Goal: Information Seeking & Learning: Check status

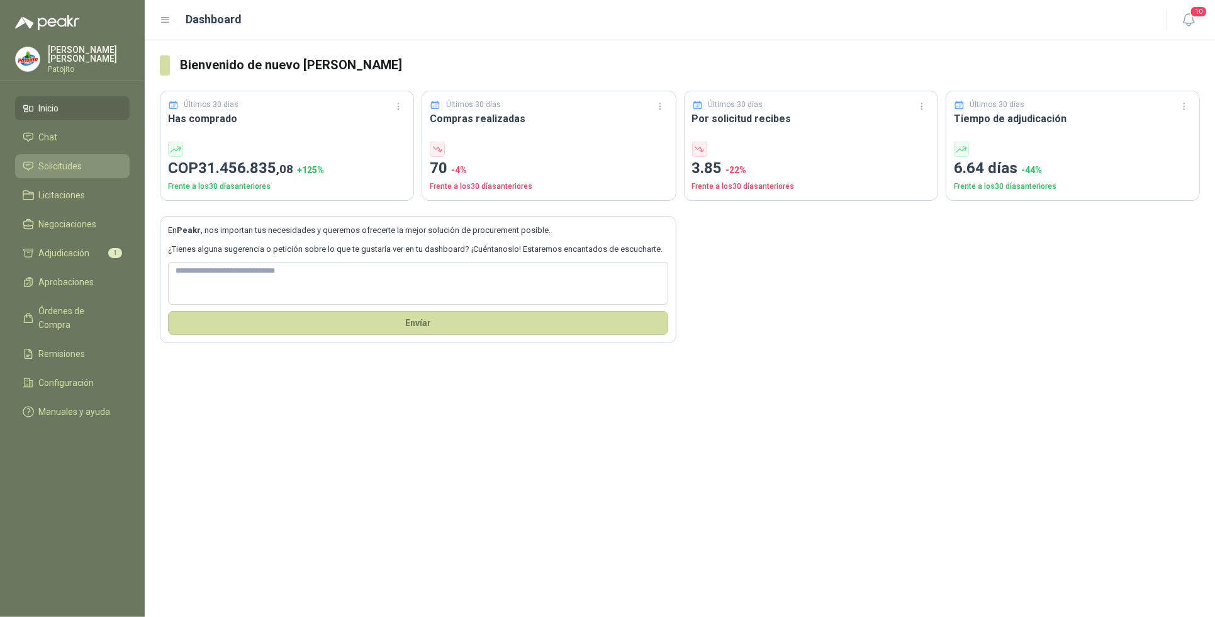
click at [74, 164] on span "Solicitudes" at bounding box center [60, 166] width 43 height 14
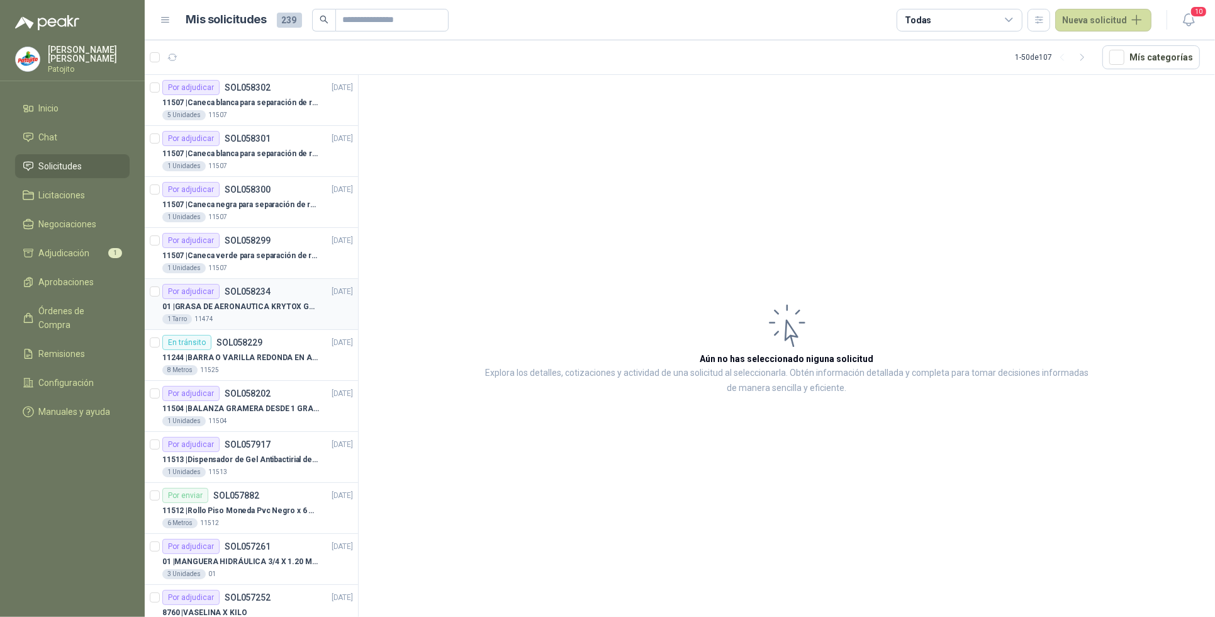
click at [271, 303] on p "01 | GRASA DE AERONAUTICA KRYTOX GPL 207 (SE ADJUNTA IMAGEN DE REFERENCIA)" at bounding box center [240, 307] width 157 height 12
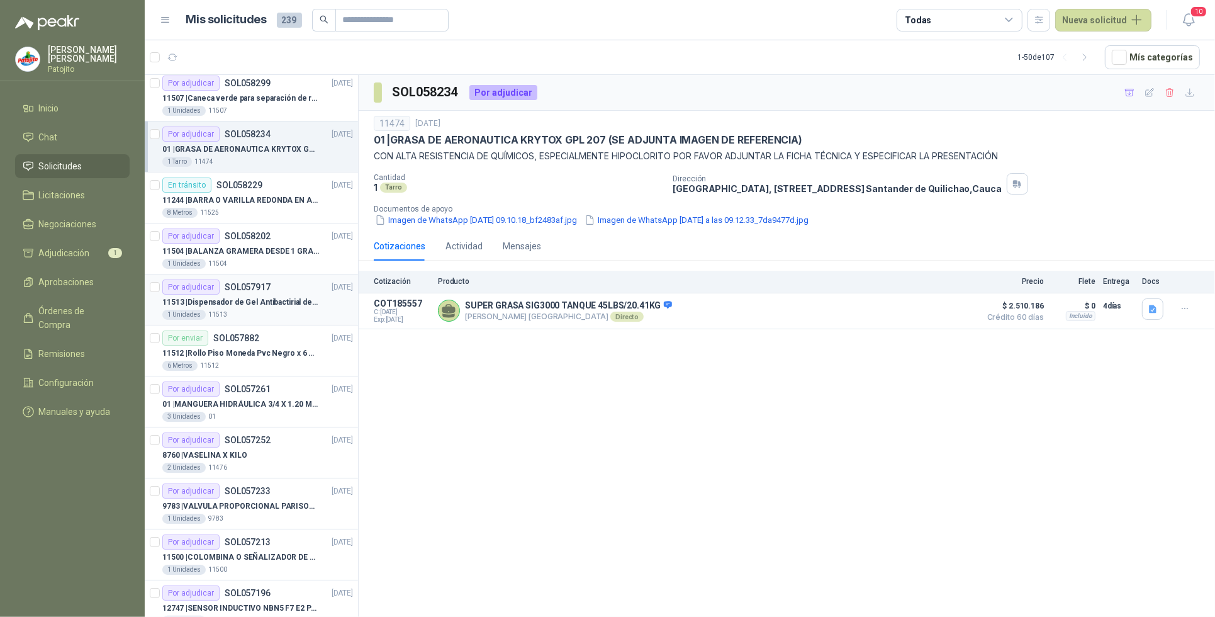
scroll to position [236, 0]
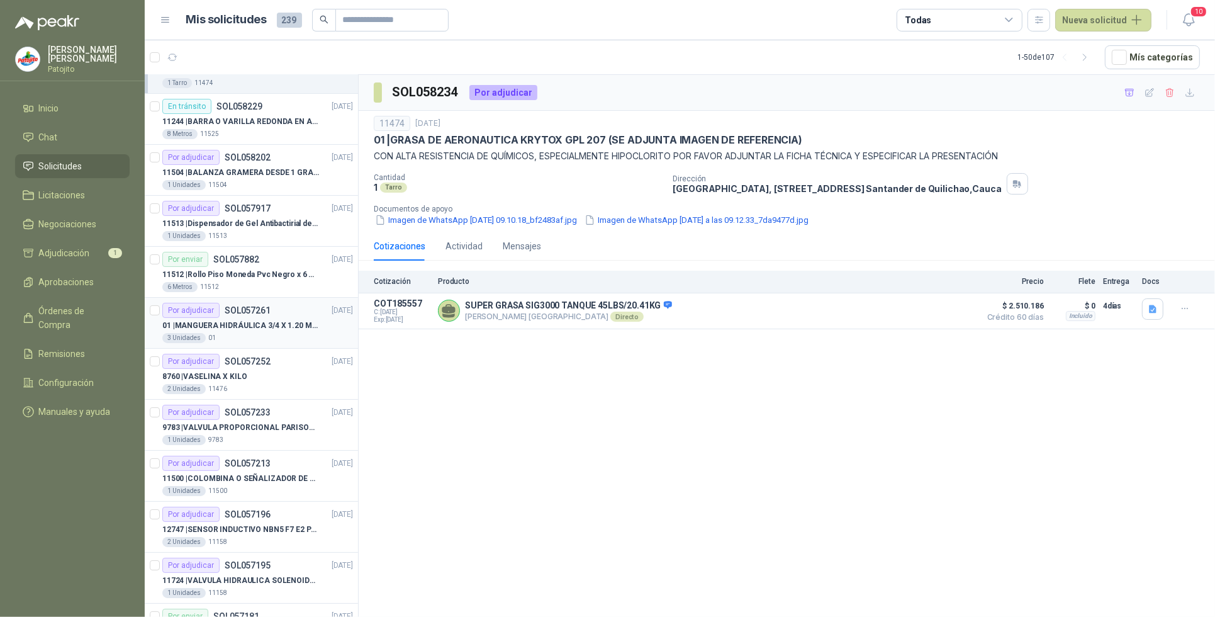
click at [262, 328] on p "01 | MANGUERA HIDRÁULICA 3/4 X 1.20 METROS DE LONGITUD HR-HR-ACOPLADA" at bounding box center [240, 326] width 157 height 12
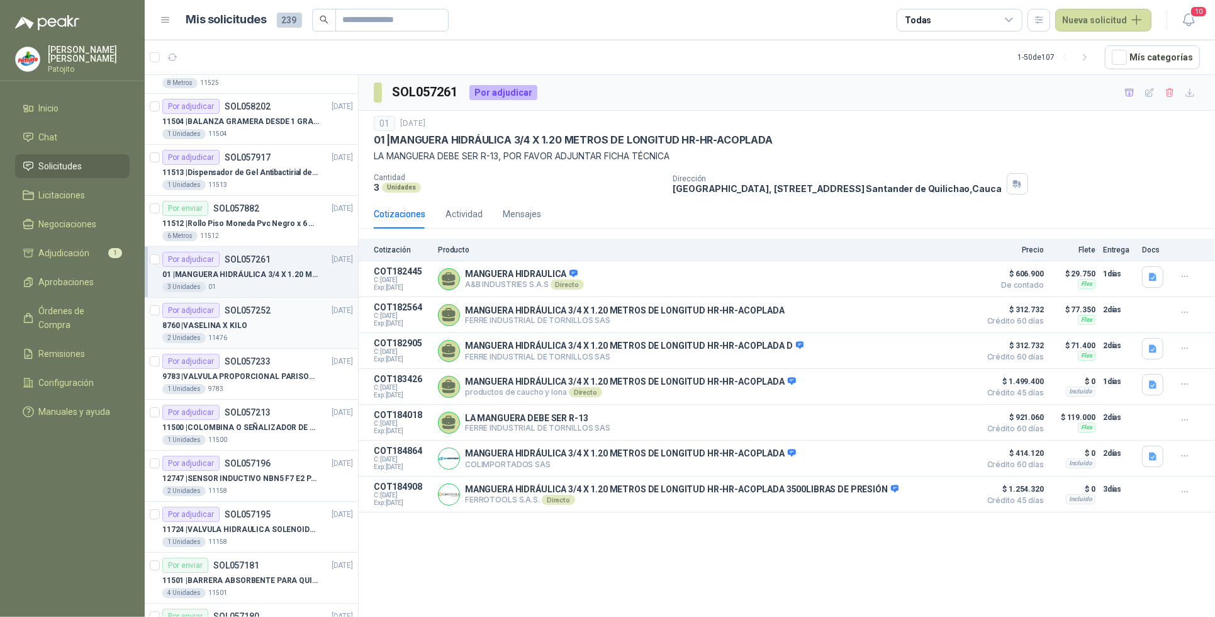
scroll to position [315, 0]
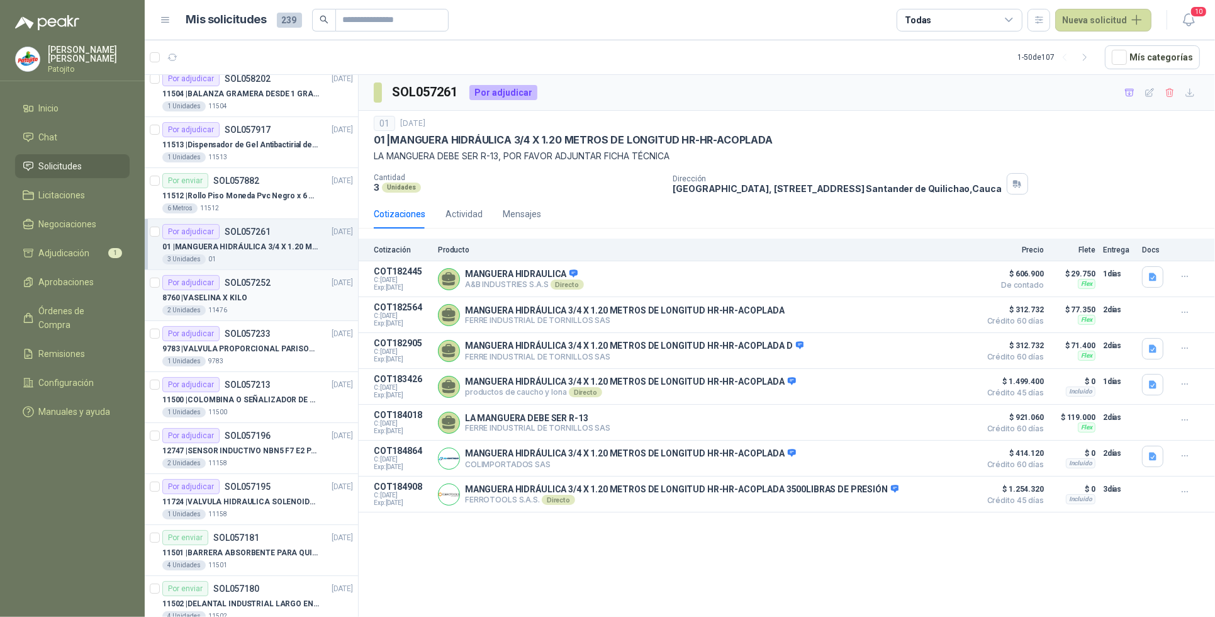
click at [242, 301] on p "8760 | VASELINA X KILO" at bounding box center [204, 298] width 84 height 12
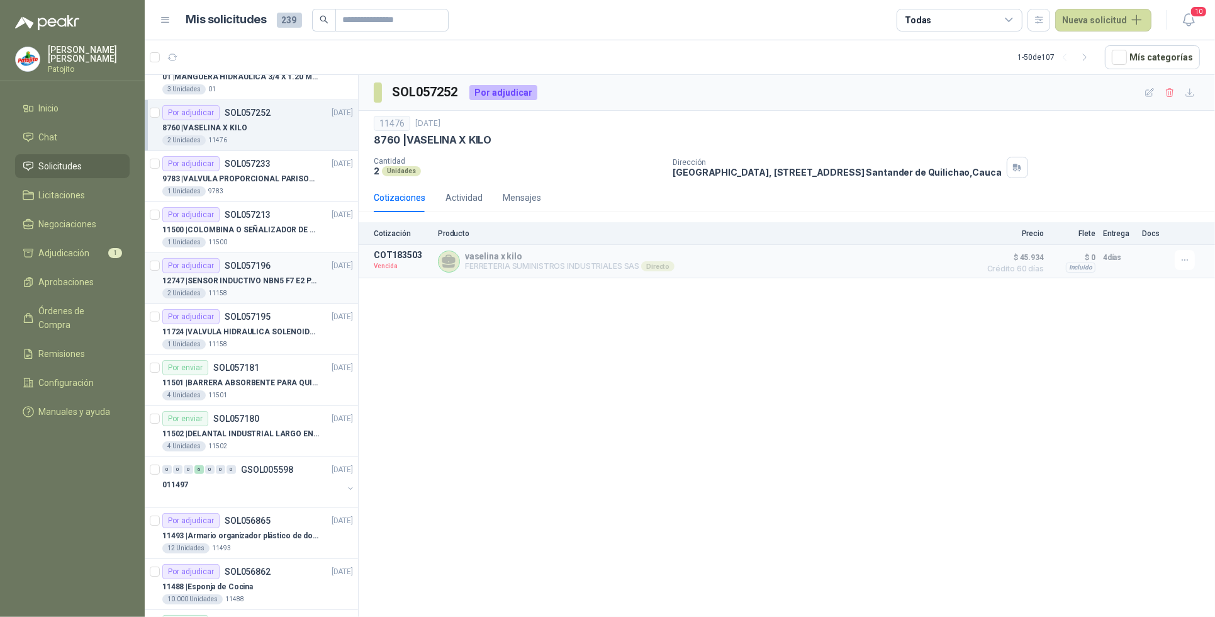
scroll to position [472, 0]
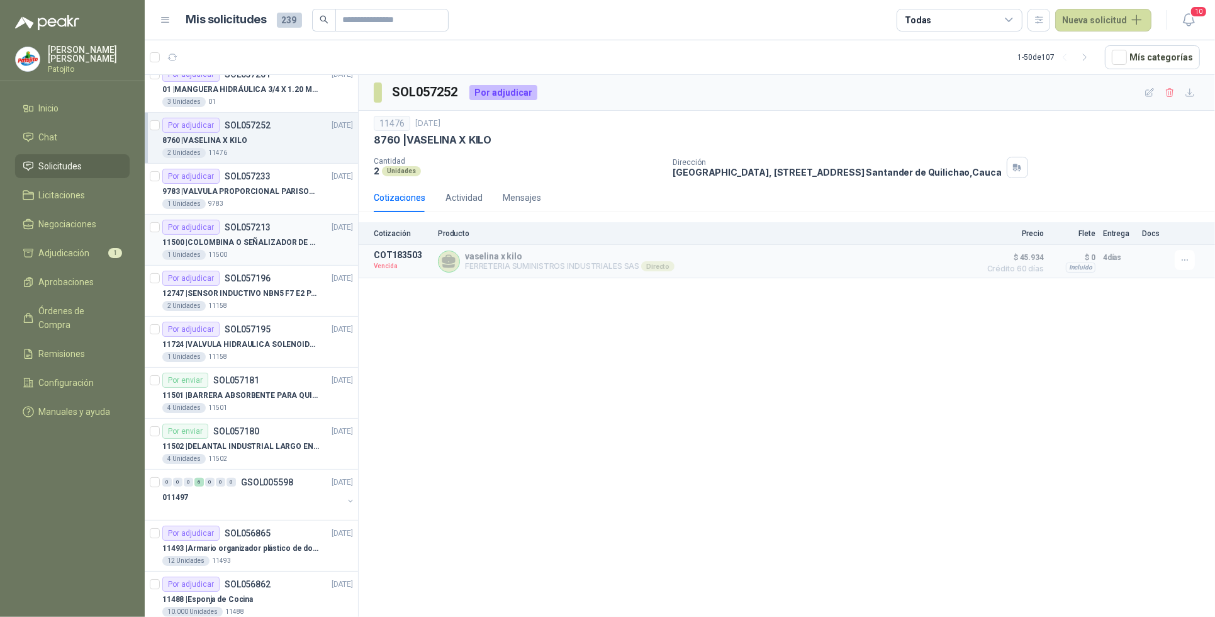
click at [259, 265] on article "Por adjudicar SOL057213 [DATE] 11500 | COLOMBINA O SEÑALIZADOR DE TRANSITO 1 Un…" at bounding box center [251, 240] width 213 height 51
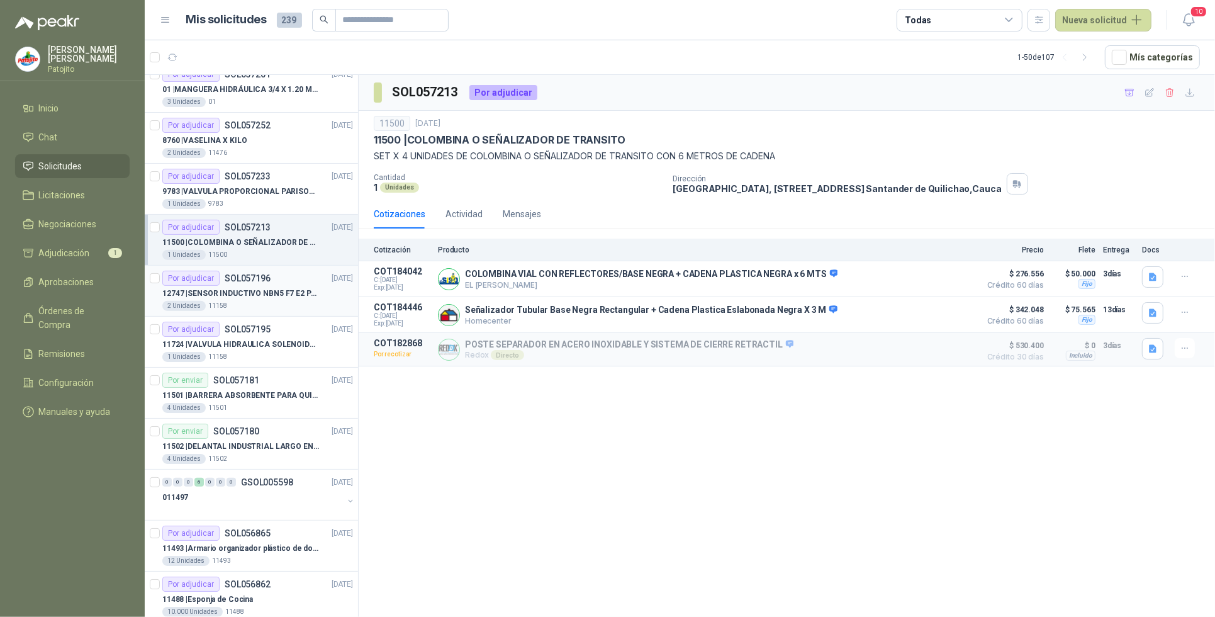
click at [243, 299] on p "12747 | SENSOR INDUCTIVO NBN5 F7 E2 [PERSON_NAME] II" at bounding box center [240, 294] width 157 height 12
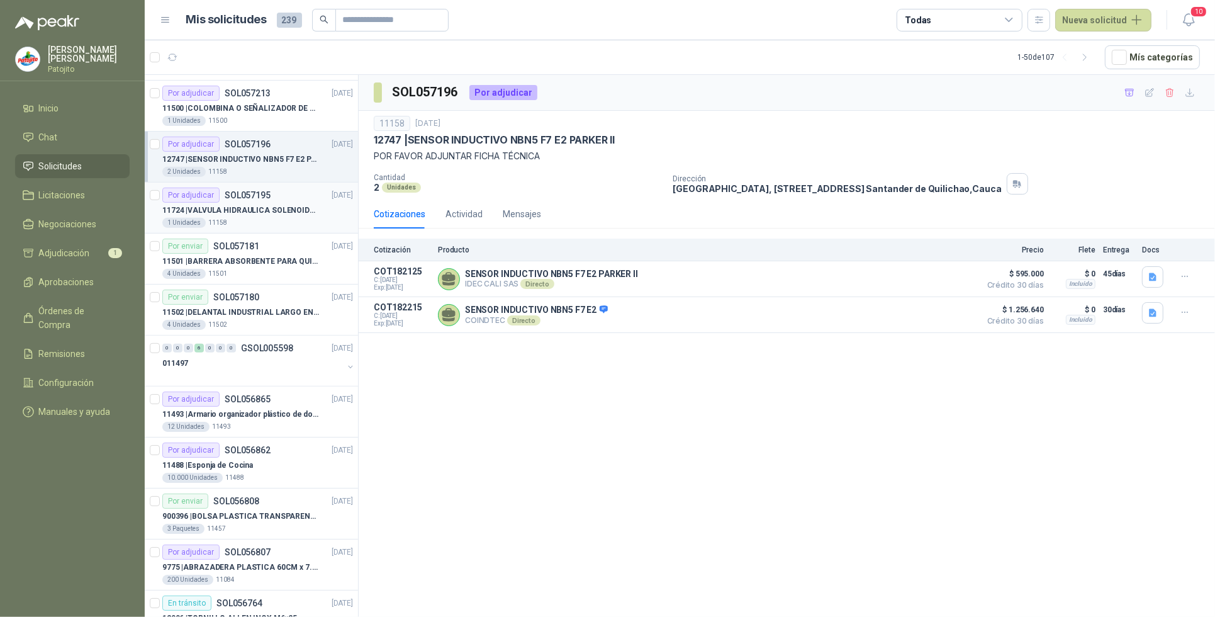
scroll to position [629, 0]
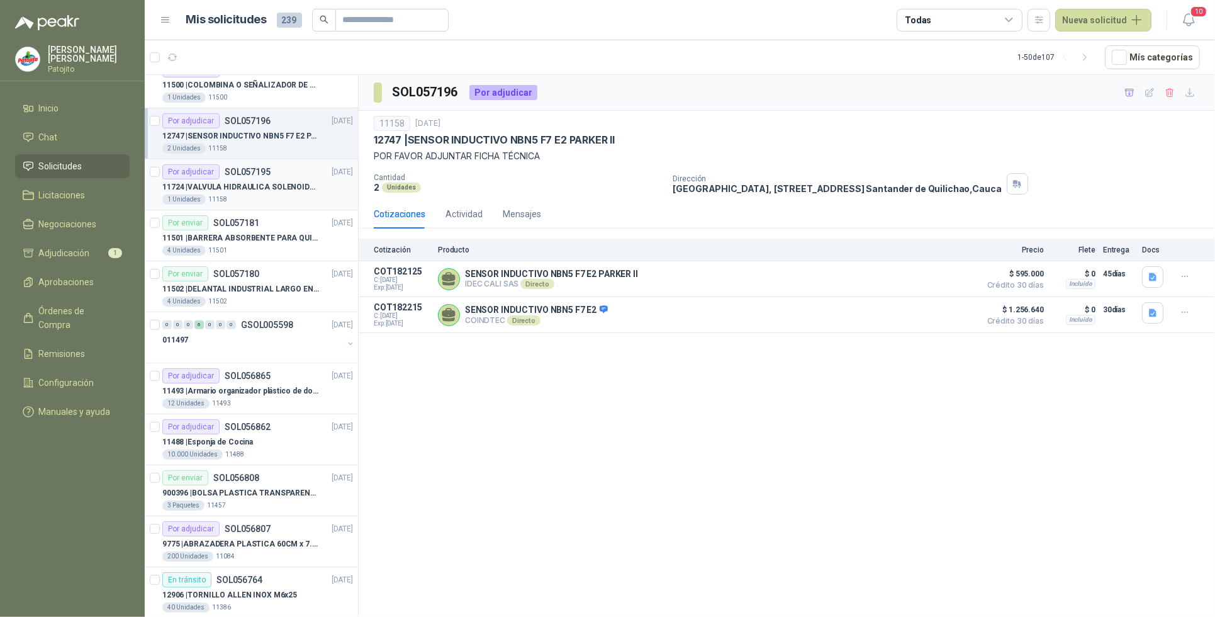
click at [275, 172] on div "Por adjudicar SOL057195 [DATE]" at bounding box center [257, 171] width 191 height 15
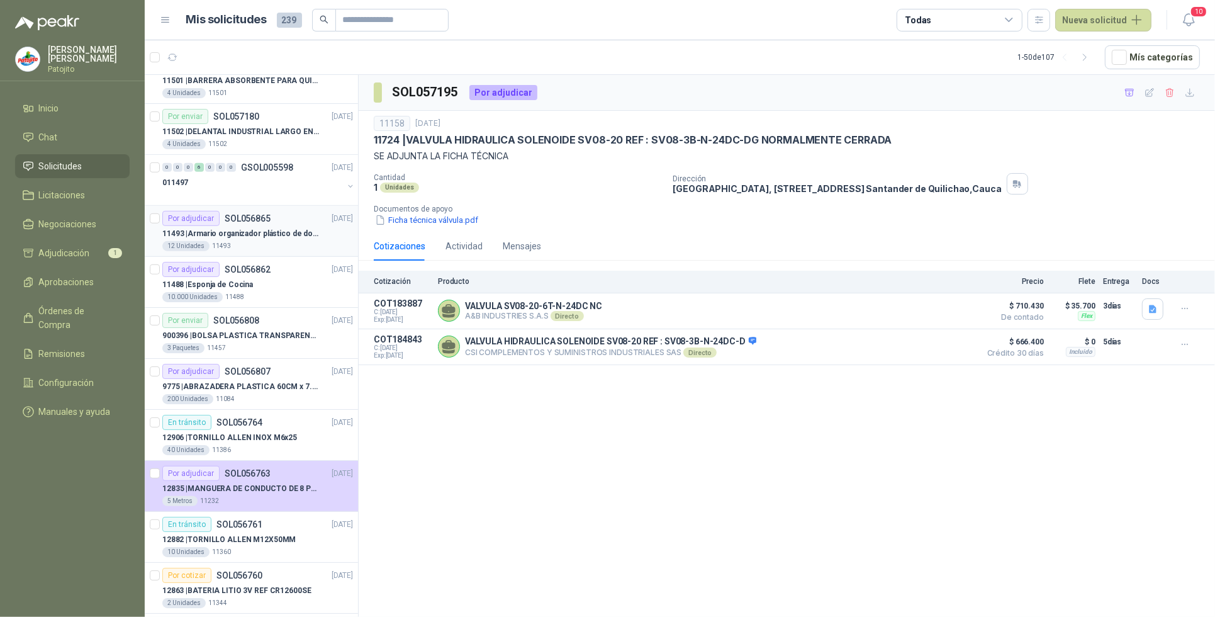
scroll to position [865, 0]
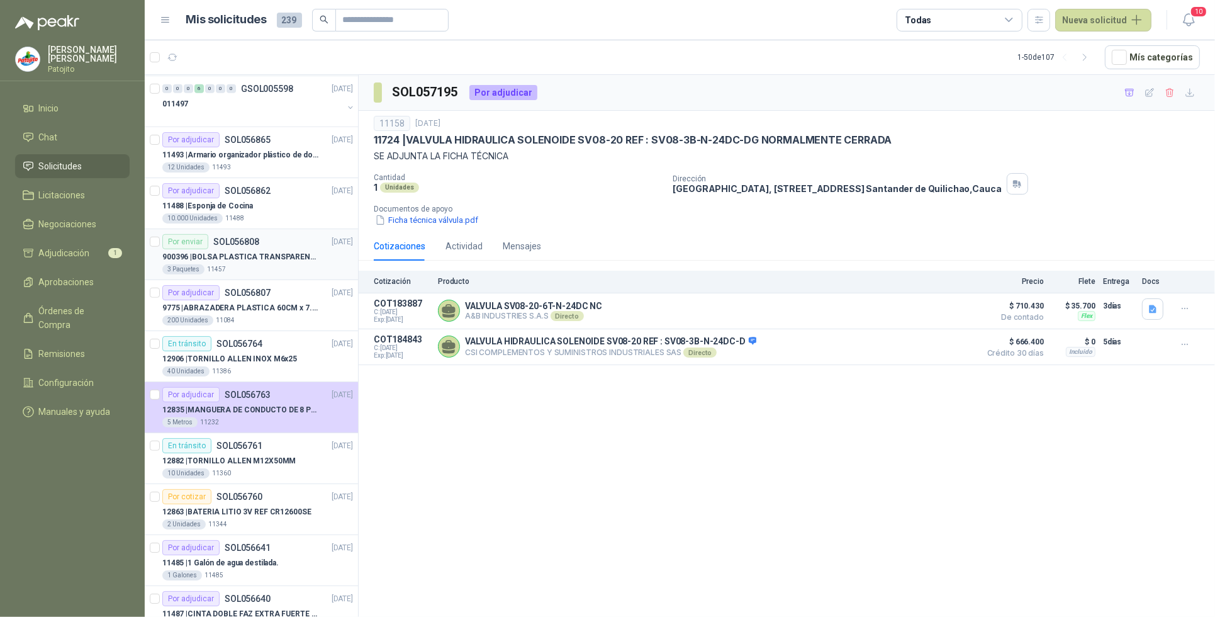
click at [278, 261] on p "900396 | BOLSA PLASTICA TRANSPARENTE DE 40*60 CMS" at bounding box center [240, 257] width 157 height 12
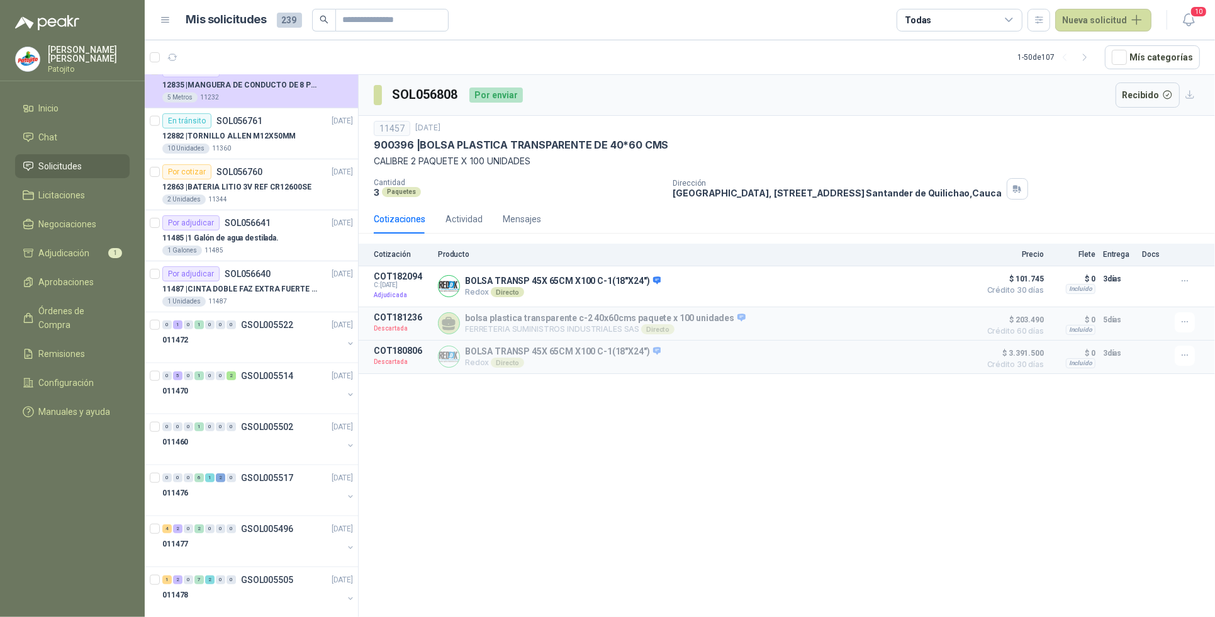
scroll to position [1258, 0]
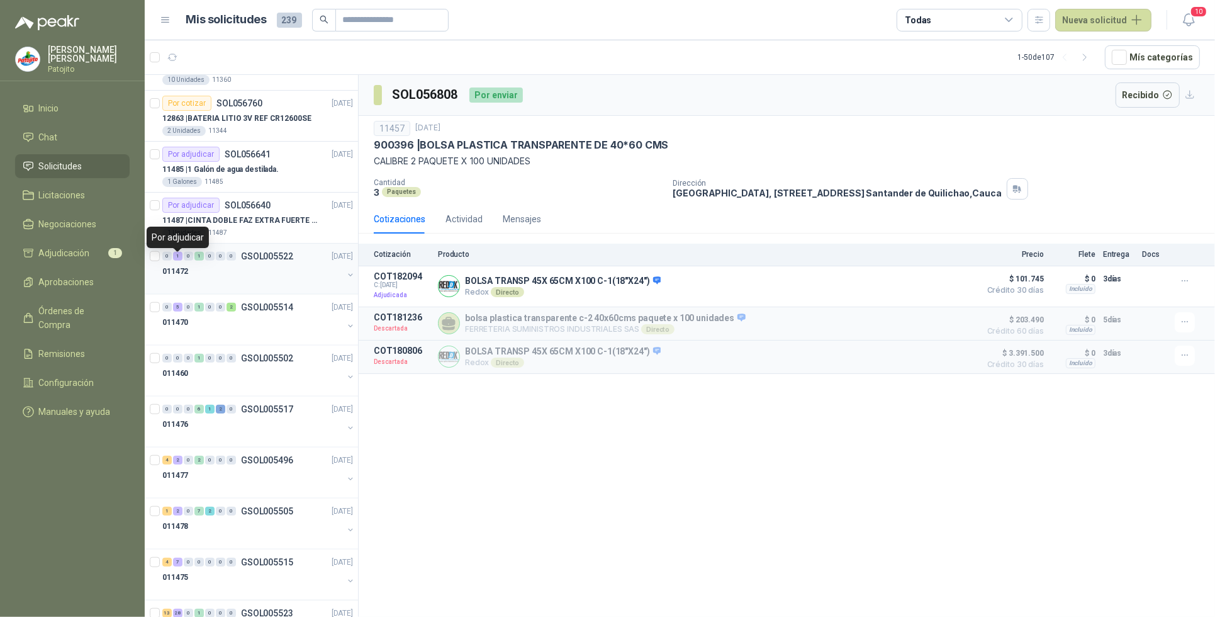
click at [176, 260] on div "1" at bounding box center [177, 256] width 9 height 9
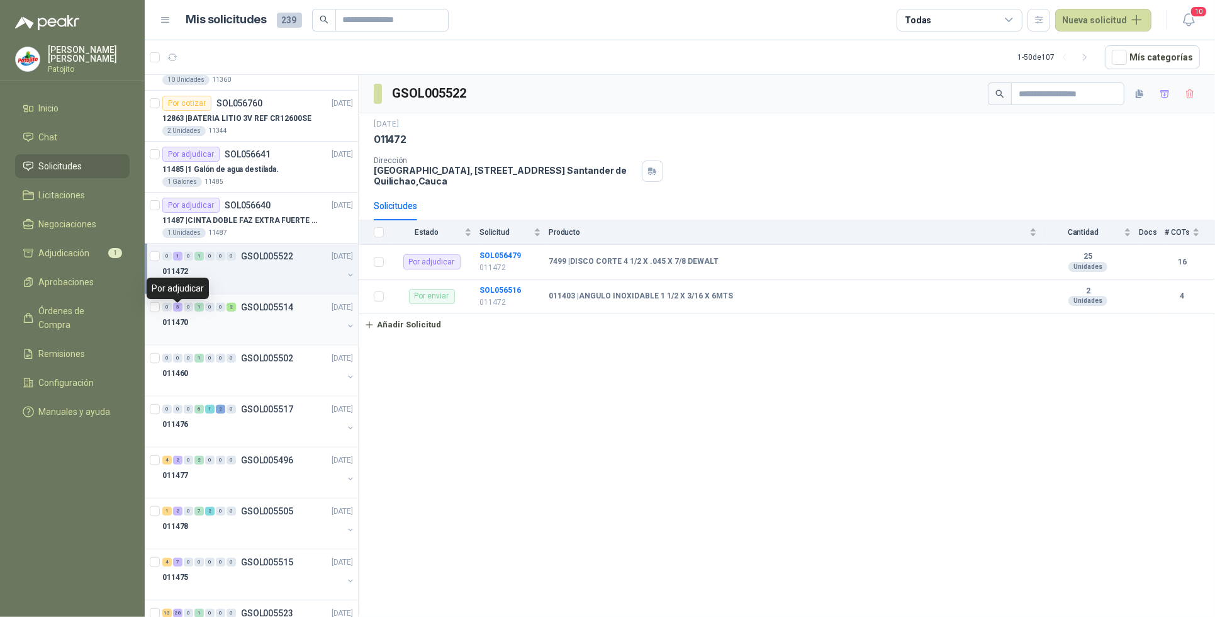
click at [175, 311] on div "5" at bounding box center [177, 307] width 9 height 9
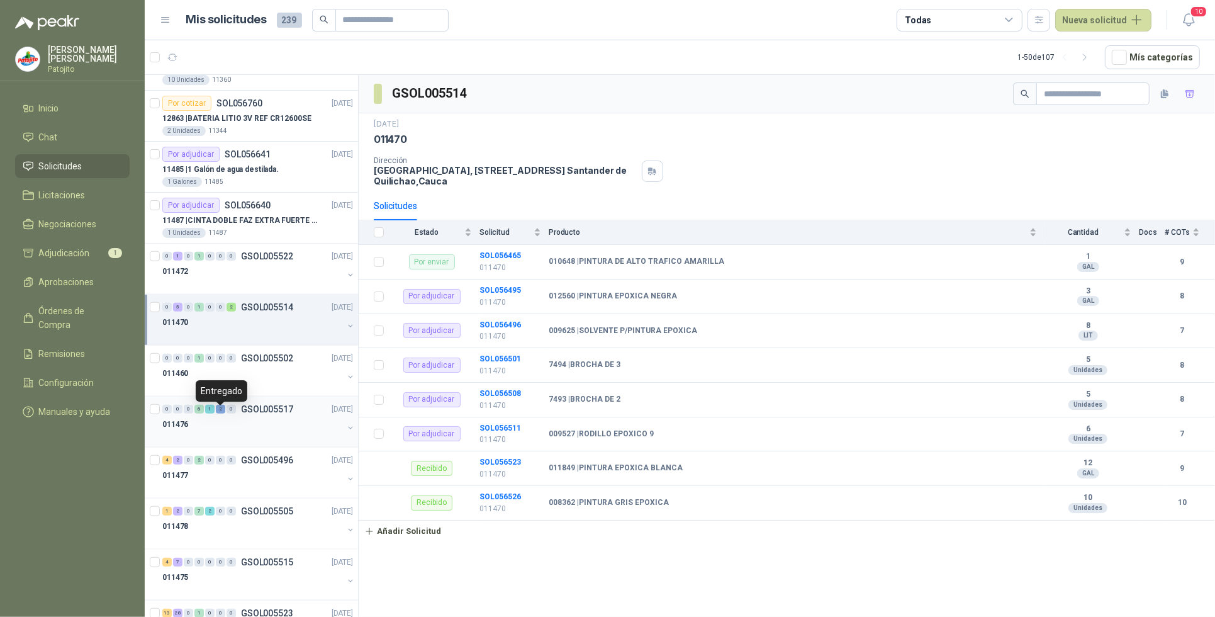
scroll to position [1337, 0]
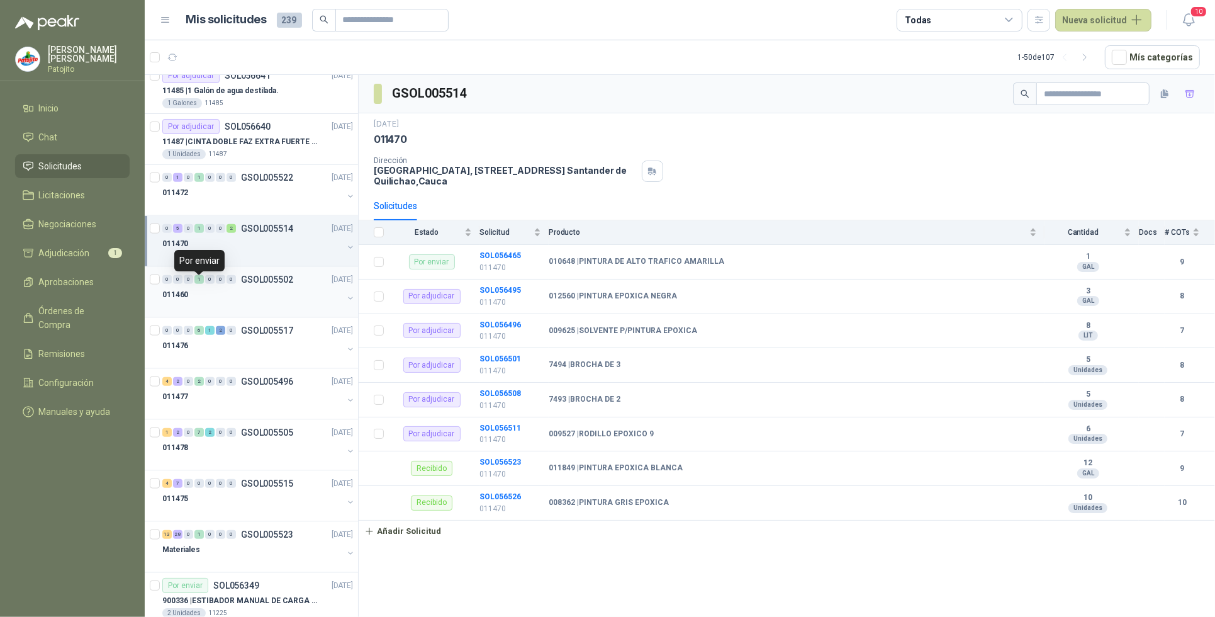
click at [199, 282] on div "1" at bounding box center [198, 279] width 9 height 9
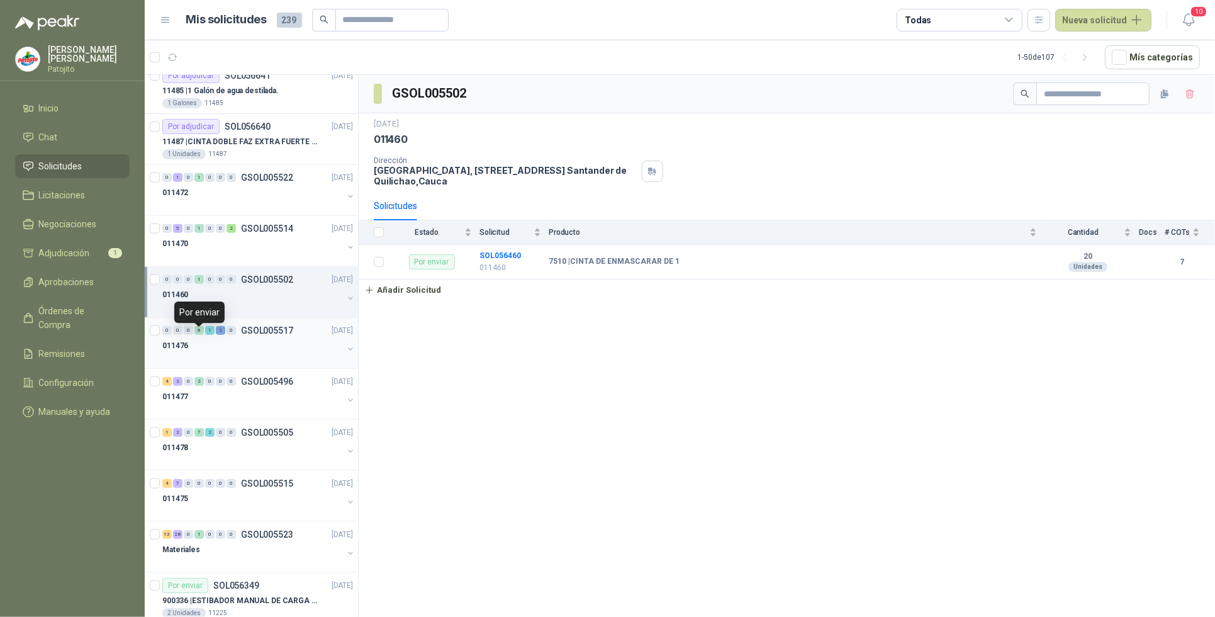
click at [203, 334] on div "6" at bounding box center [198, 330] width 9 height 9
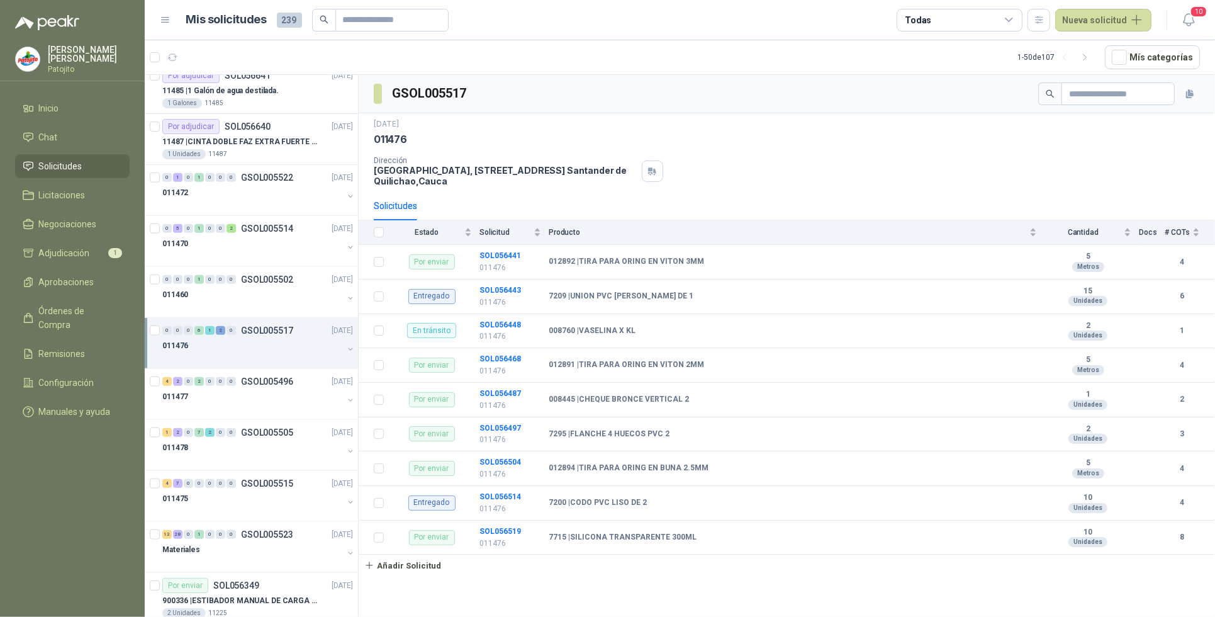
scroll to position [1416, 0]
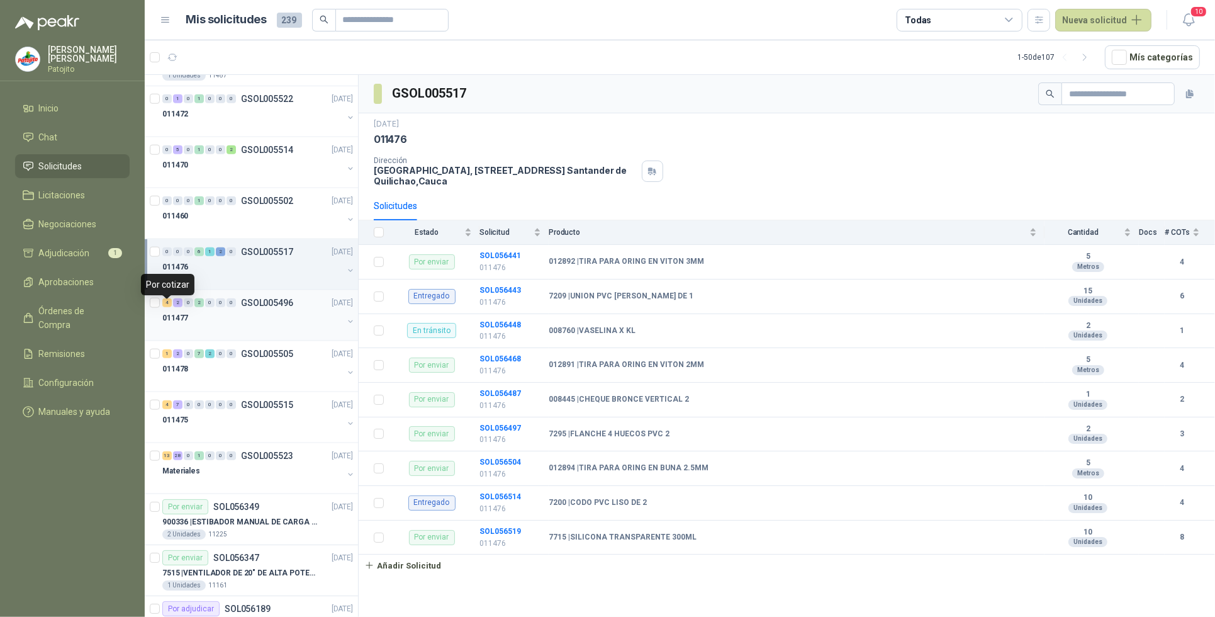
click at [168, 307] on div "4" at bounding box center [166, 302] width 9 height 9
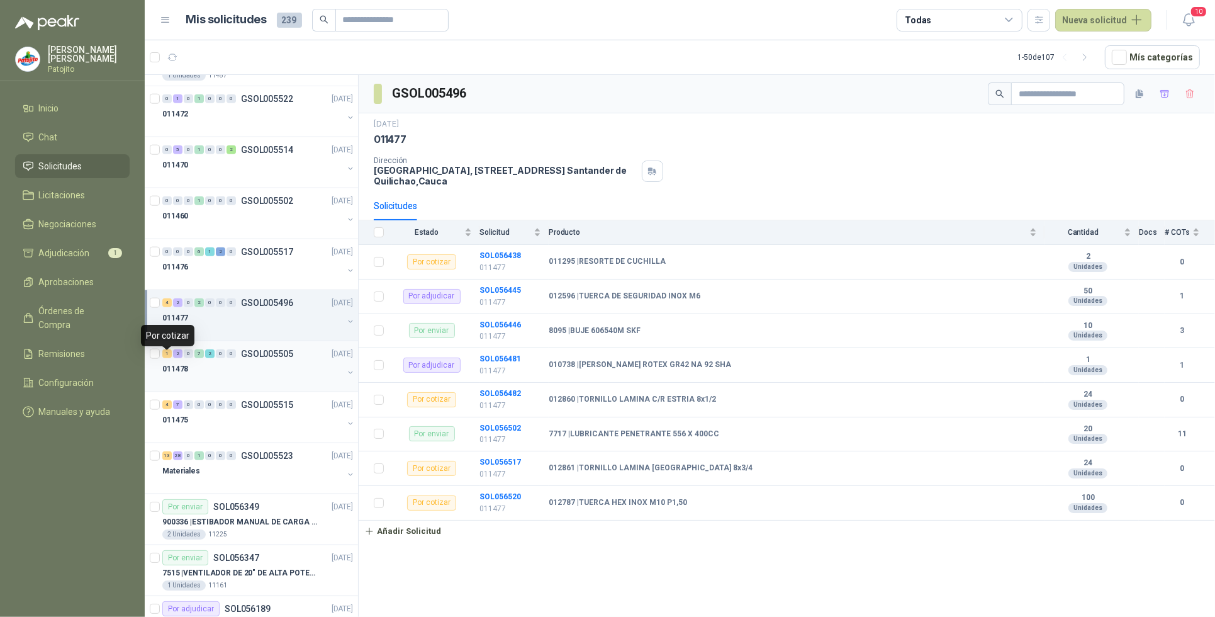
click at [168, 358] on div "1" at bounding box center [166, 353] width 9 height 9
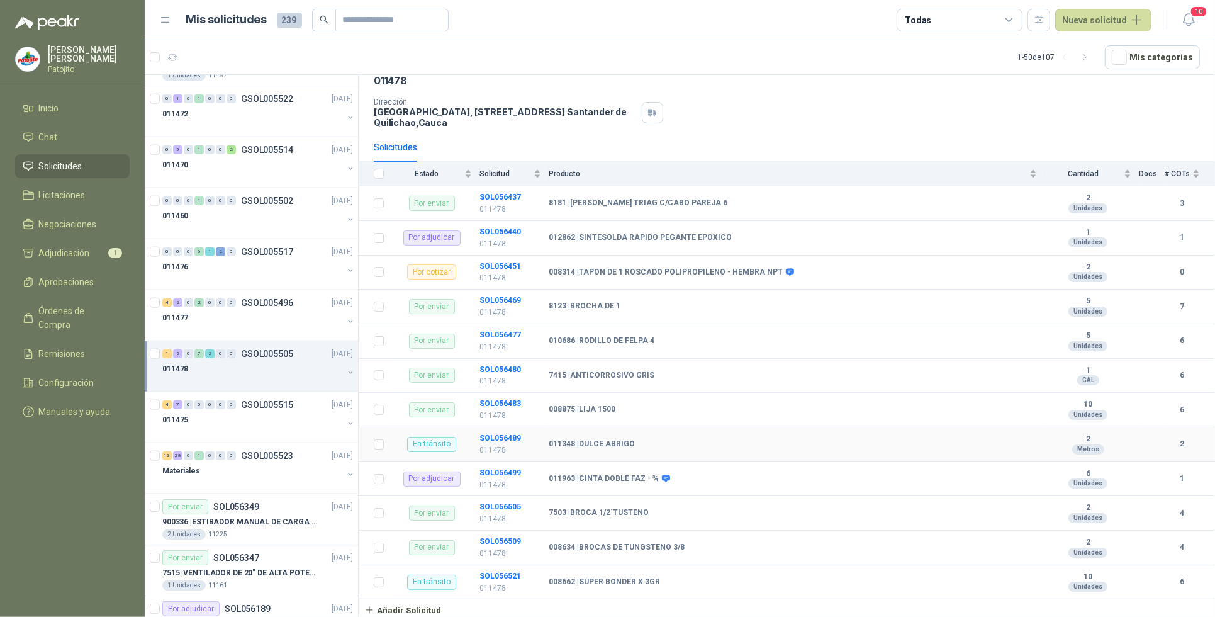
scroll to position [61, 0]
click at [515, 474] on b "SOL056499" at bounding box center [500, 472] width 42 height 9
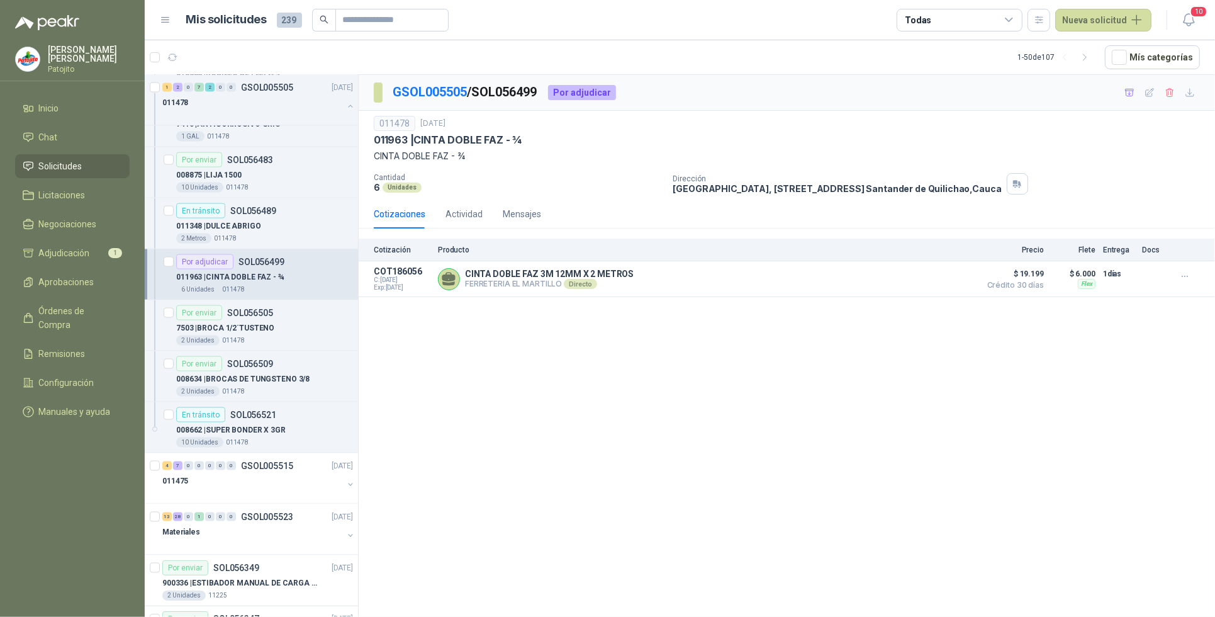
scroll to position [2045, 0]
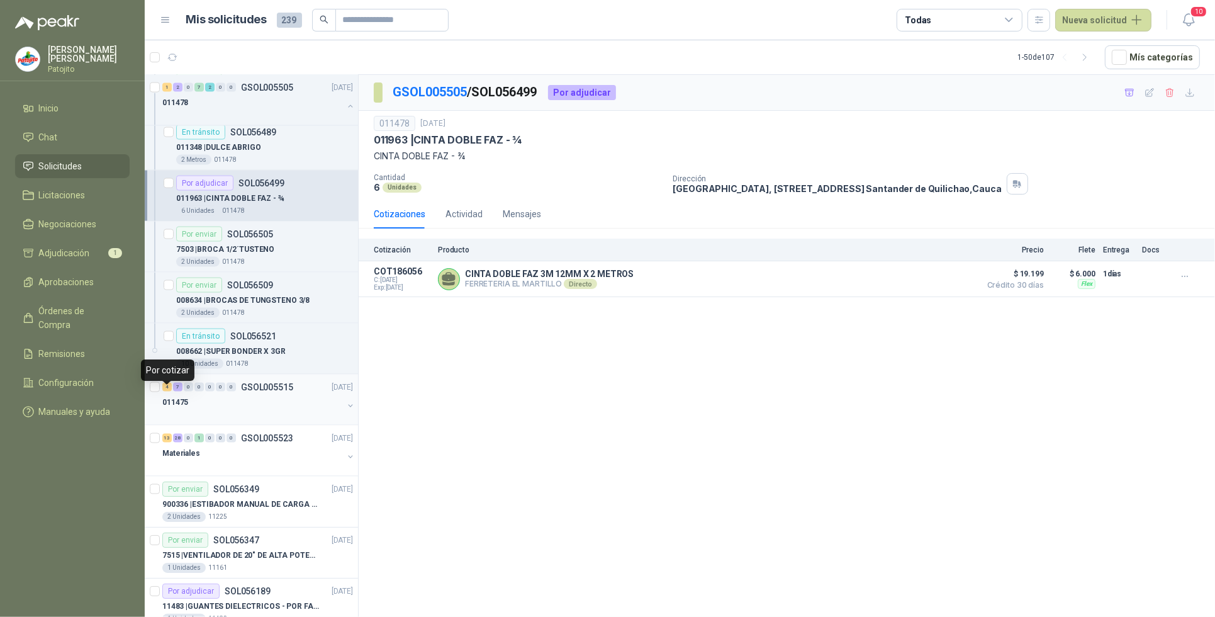
click at [167, 391] on div "4" at bounding box center [166, 387] width 9 height 9
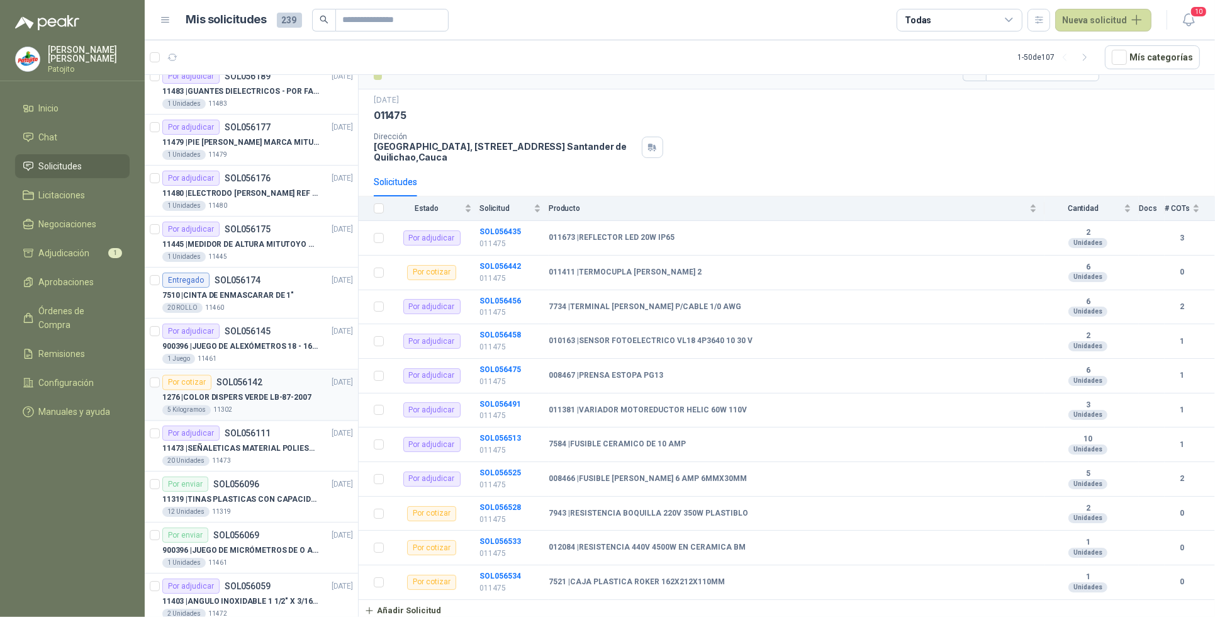
scroll to position [2638, 0]
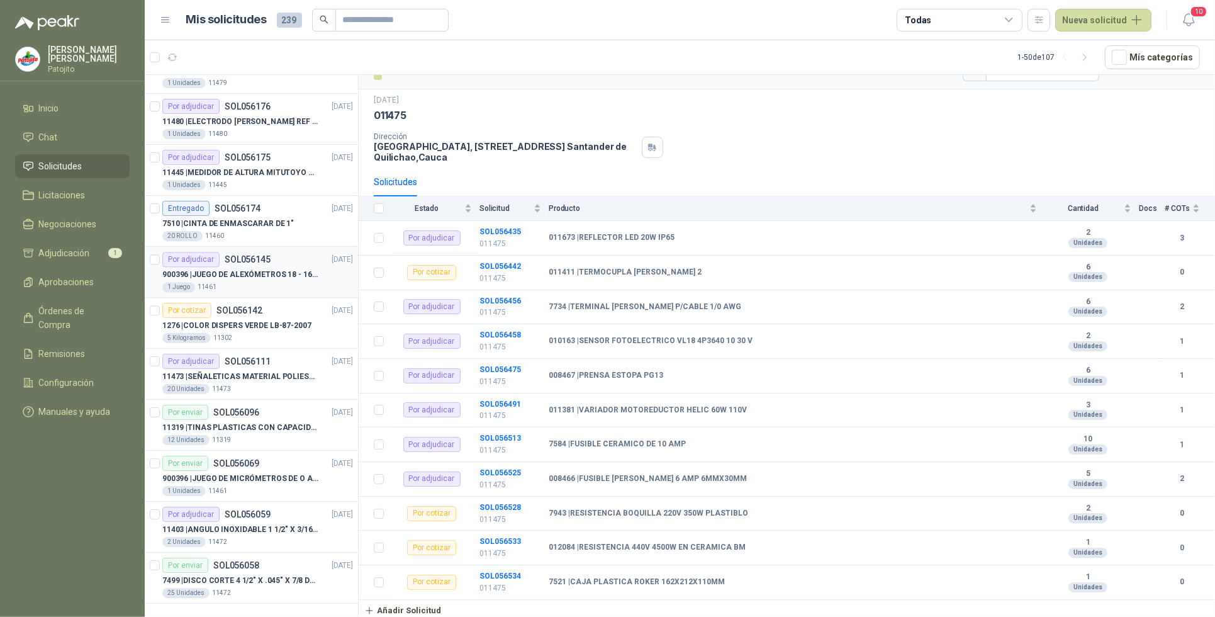
click at [232, 277] on p "900396 | JUEGO DE ALEXÓMETROS 18 - 160 mm x 0,01 mm 2824-S3" at bounding box center [240, 275] width 157 height 12
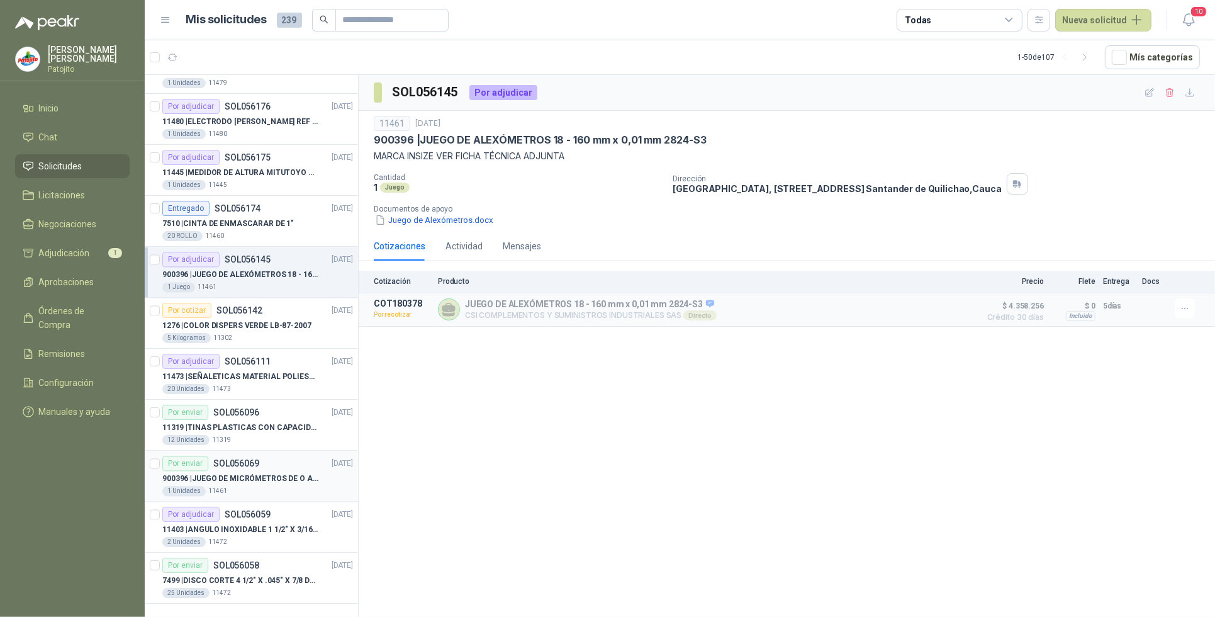
click at [261, 483] on p "900396 | JUEGO DE MICRÓMETROS DE O A 125MM" at bounding box center [240, 479] width 157 height 12
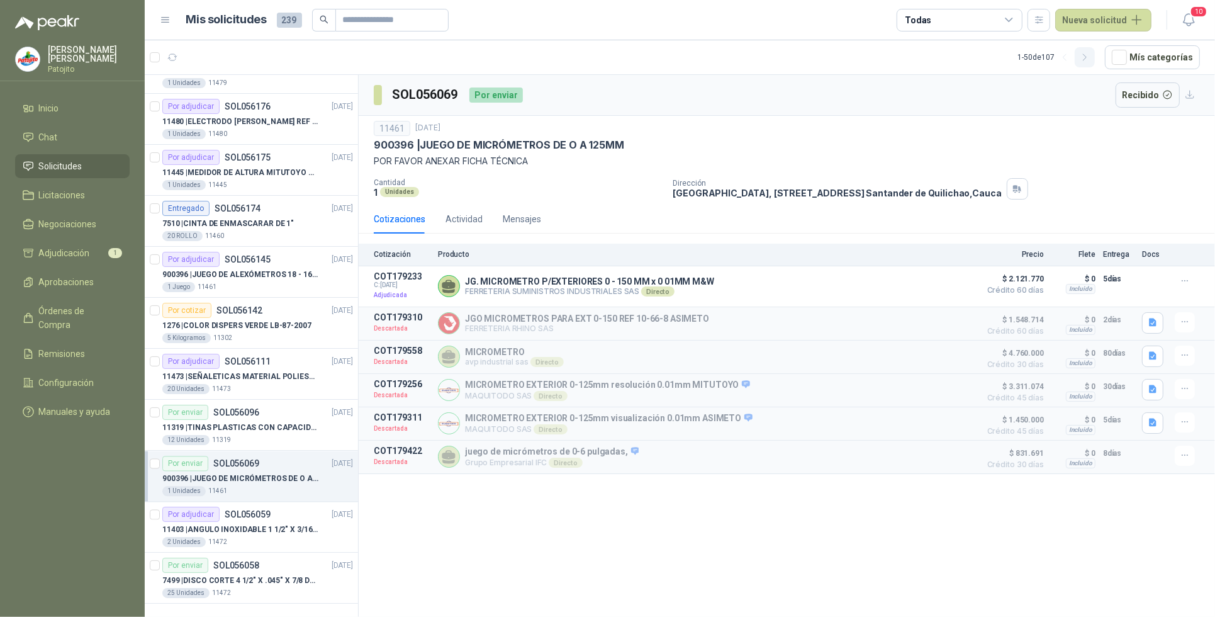
click at [1088, 55] on icon "button" at bounding box center [1085, 57] width 11 height 11
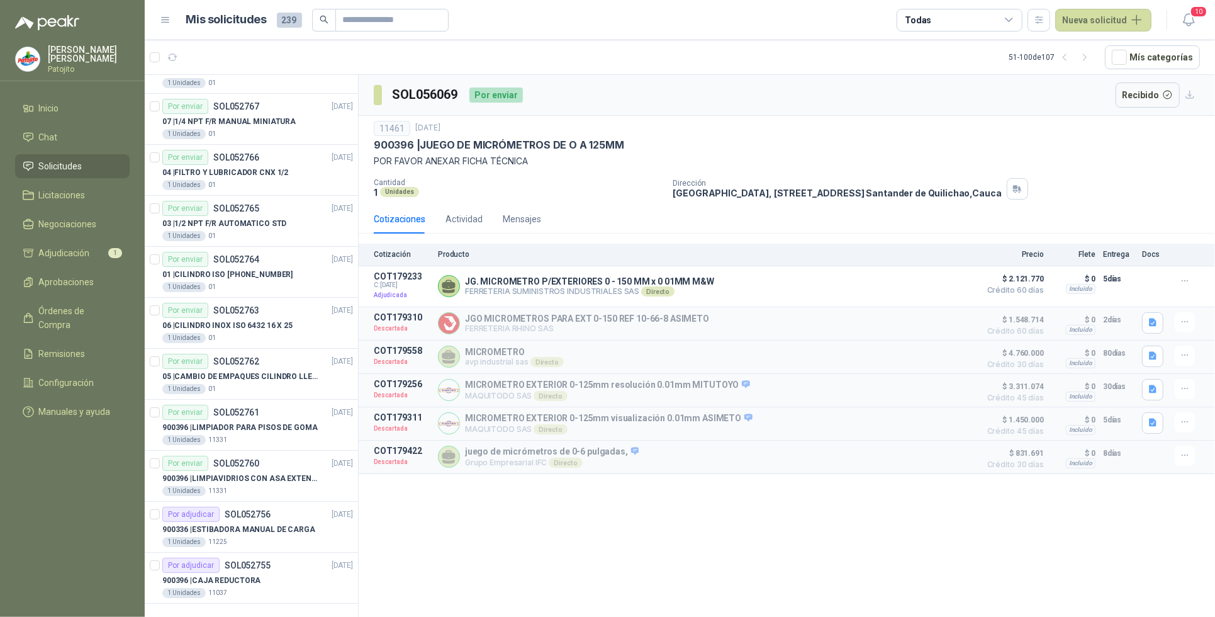
scroll to position [2026, 0]
click at [230, 564] on p "SOL052755" at bounding box center [248, 565] width 46 height 9
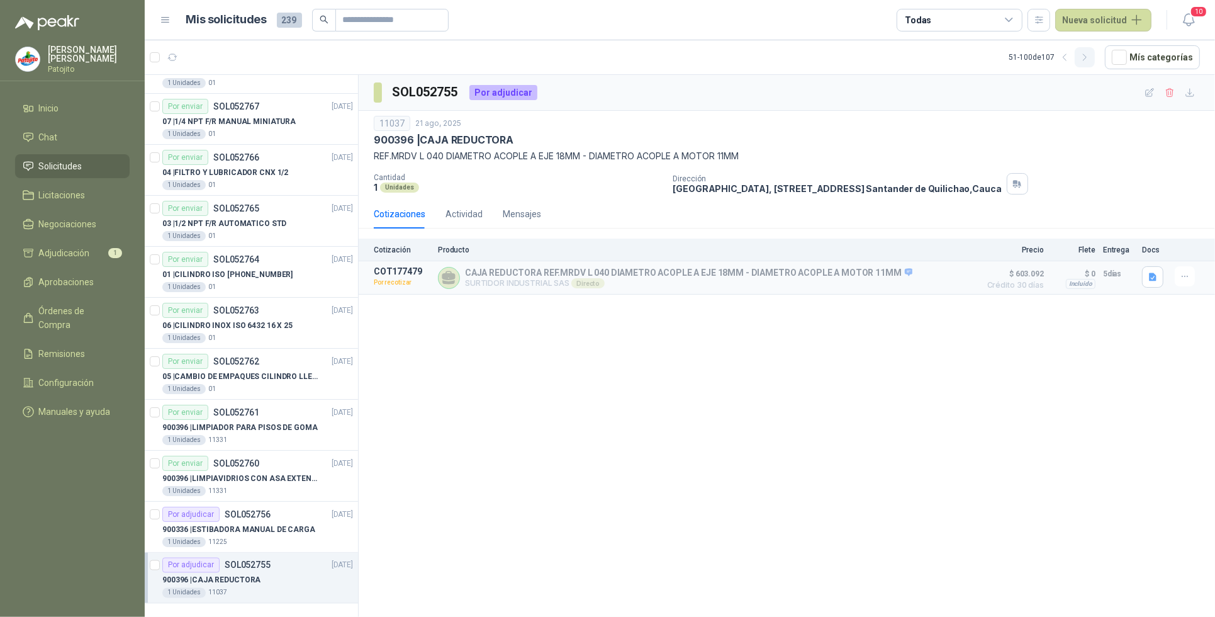
click at [1084, 58] on icon "button" at bounding box center [1085, 57] width 11 height 11
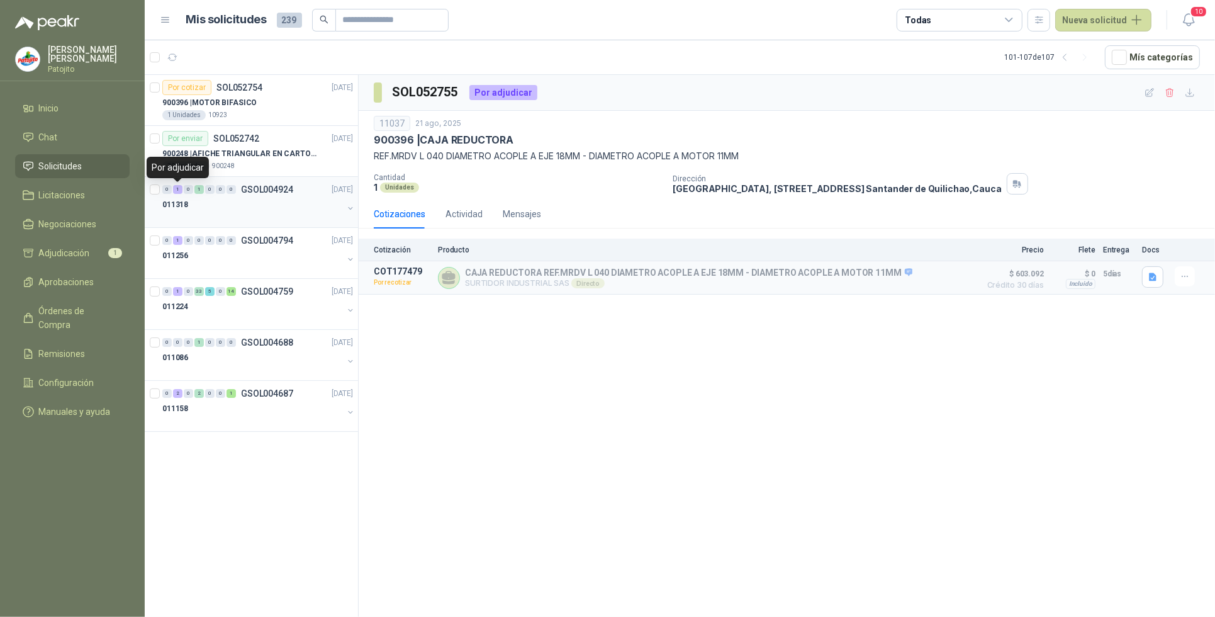
click at [178, 186] on div "1" at bounding box center [177, 189] width 9 height 9
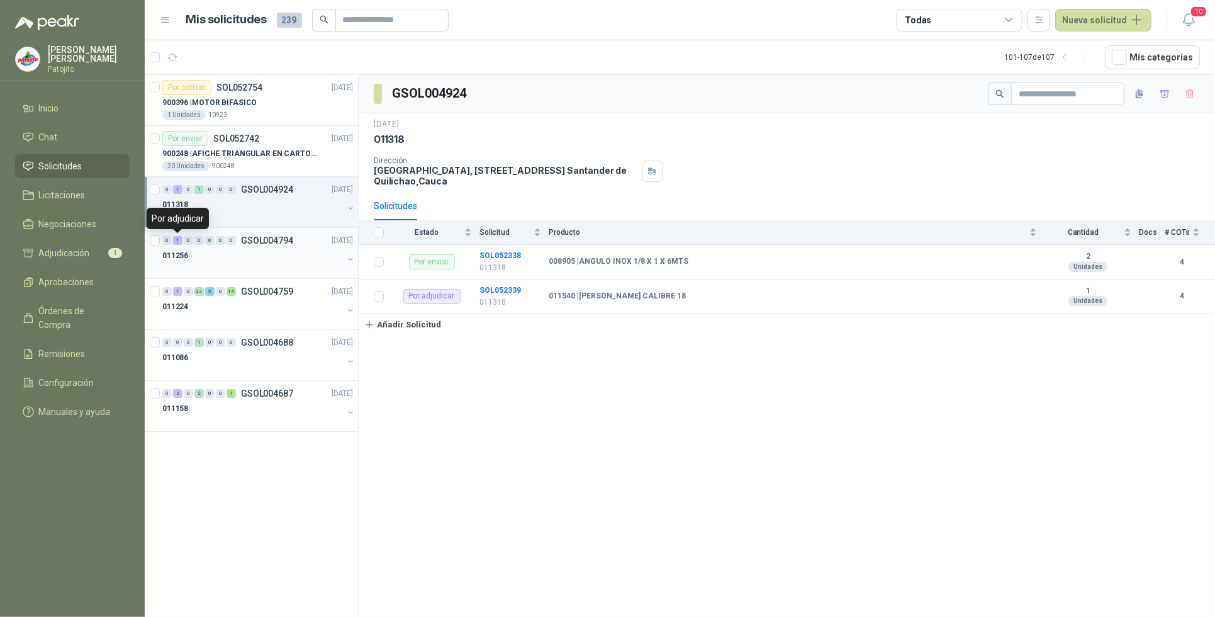
click at [174, 241] on div "1" at bounding box center [177, 240] width 9 height 9
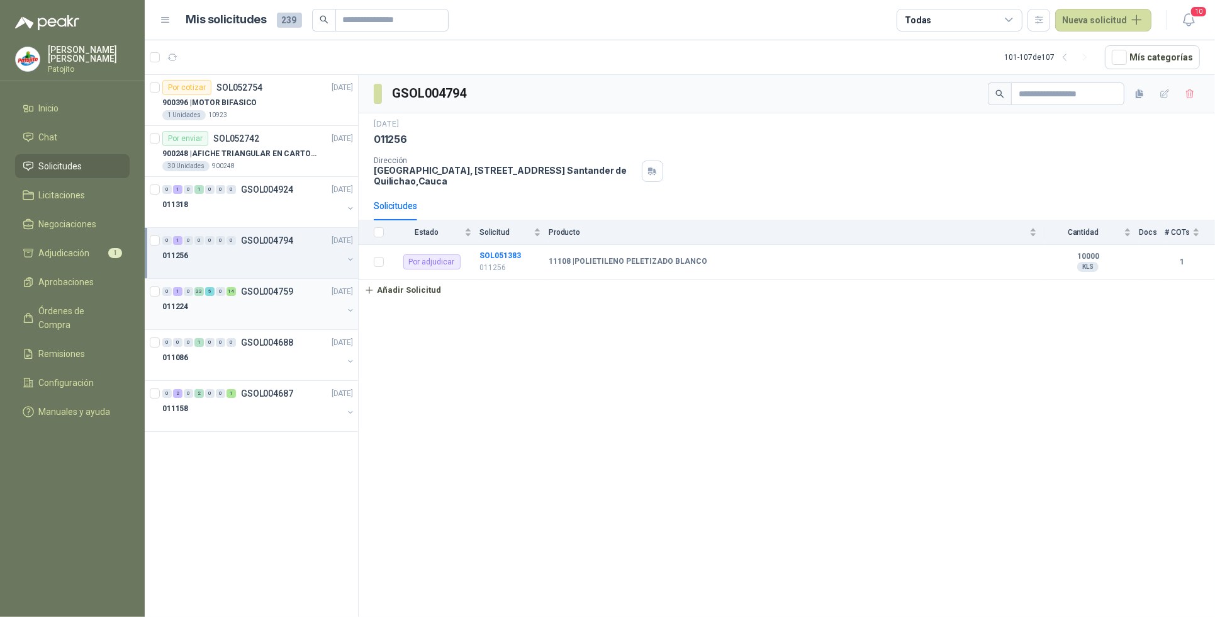
click at [177, 293] on div "1" at bounding box center [177, 291] width 9 height 9
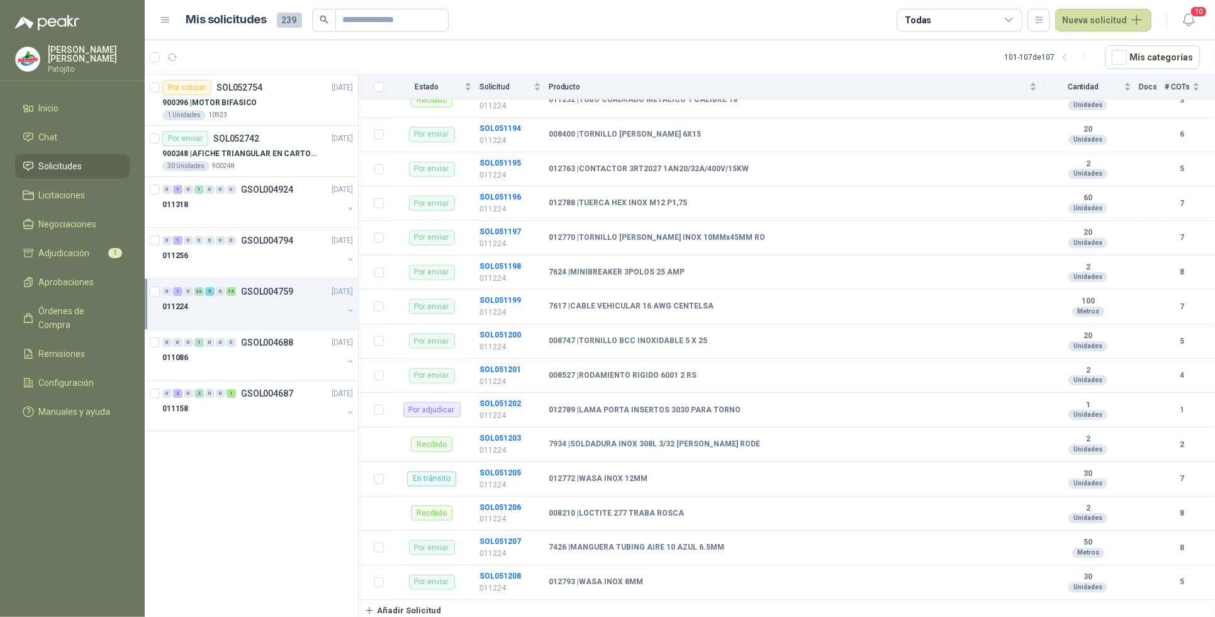
scroll to position [1477, 0]
click at [178, 394] on div "2" at bounding box center [177, 393] width 9 height 9
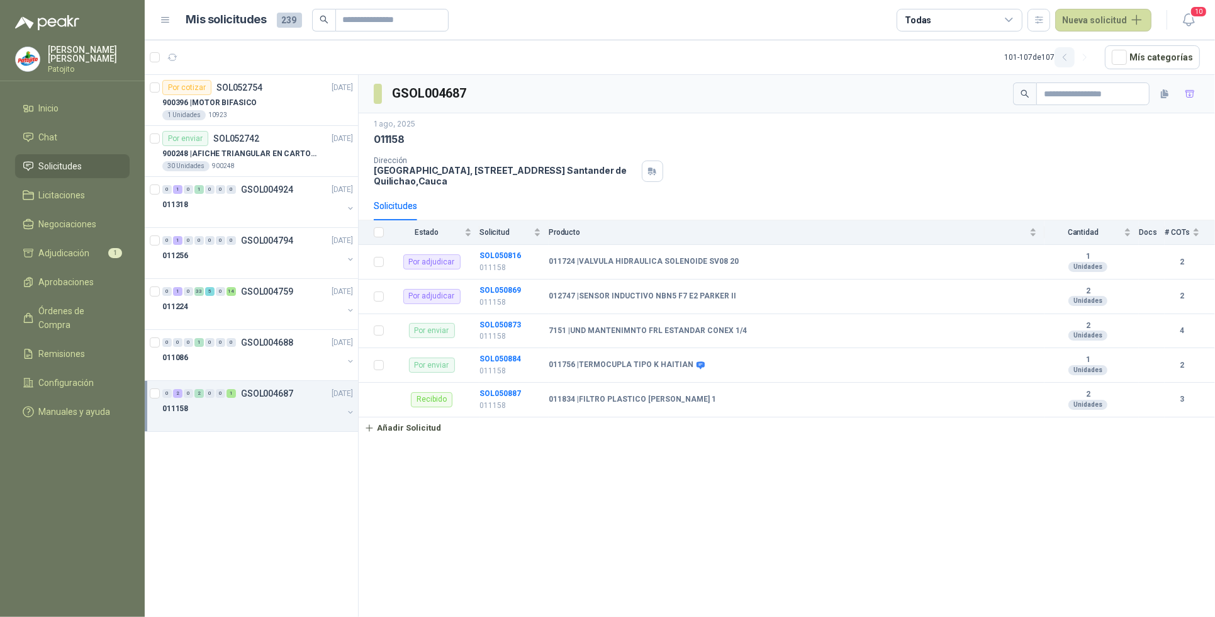
click at [1070, 57] on icon "button" at bounding box center [1065, 57] width 11 height 11
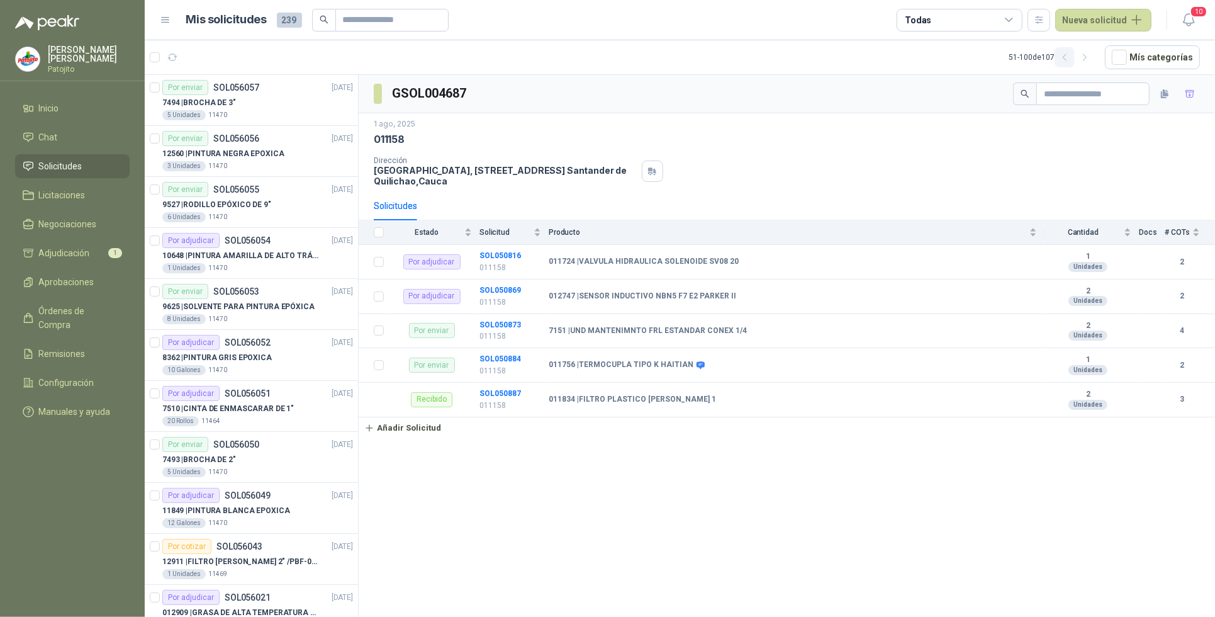
click at [1070, 57] on icon "button" at bounding box center [1065, 57] width 11 height 11
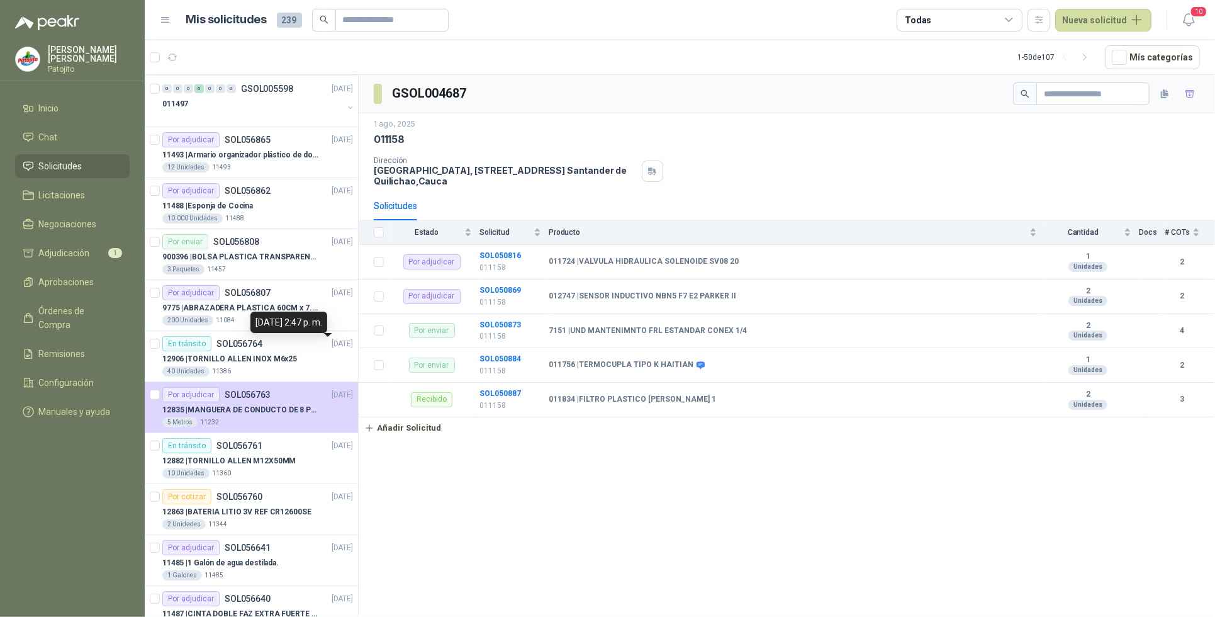
scroll to position [944, 0]
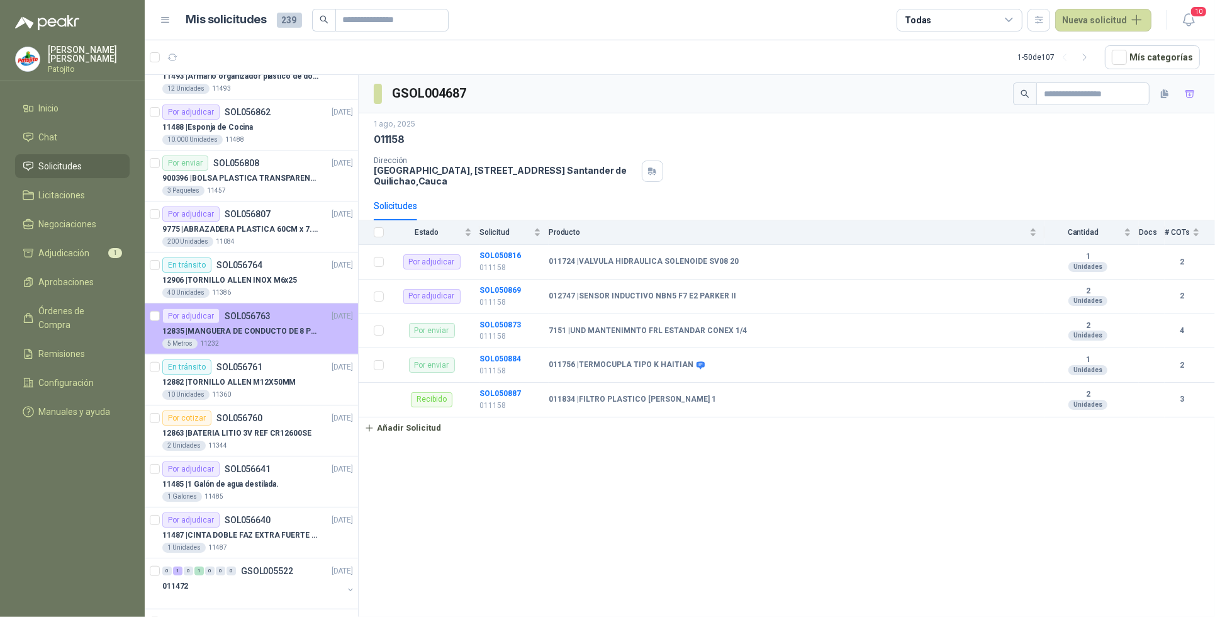
click at [293, 344] on div "5 Metros 11232" at bounding box center [257, 343] width 191 height 10
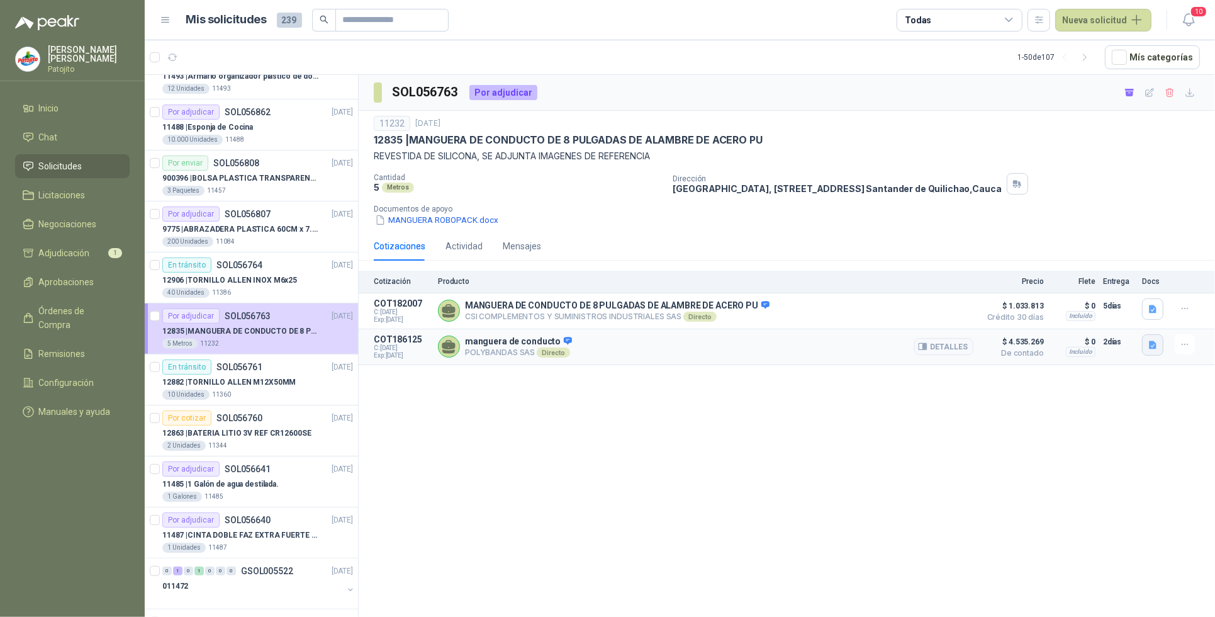
click at [1155, 344] on icon "button" at bounding box center [1153, 344] width 8 height 8
click at [1102, 308] on button "Presupuesto - S22931.pdf" at bounding box center [1100, 305] width 112 height 13
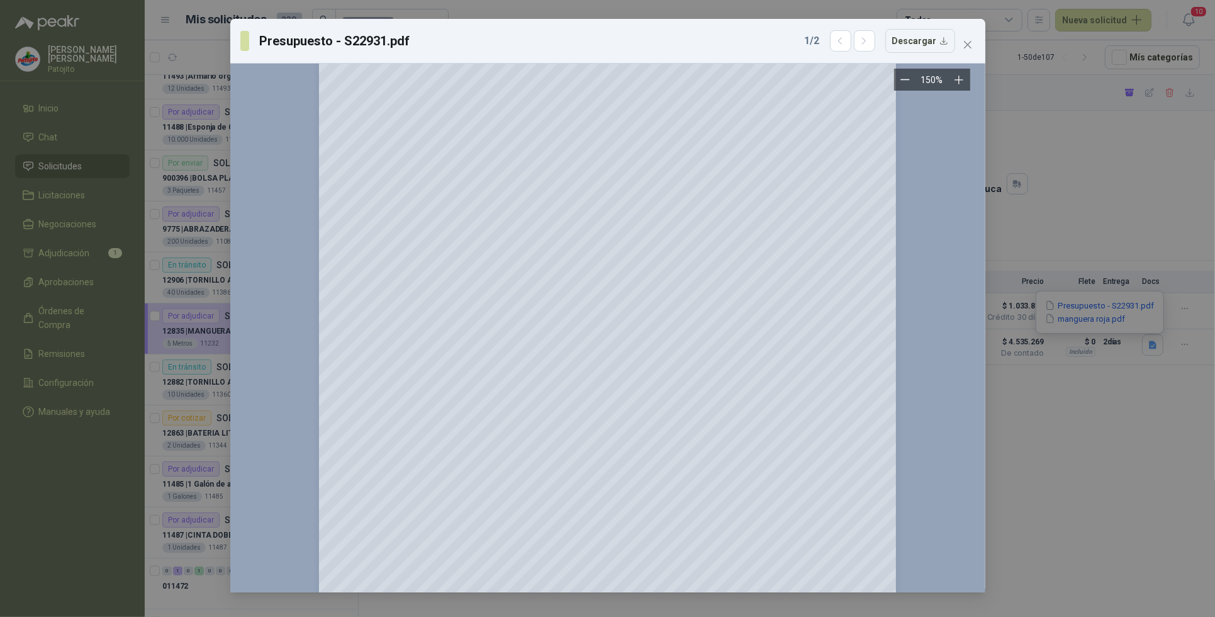
scroll to position [239, 0]
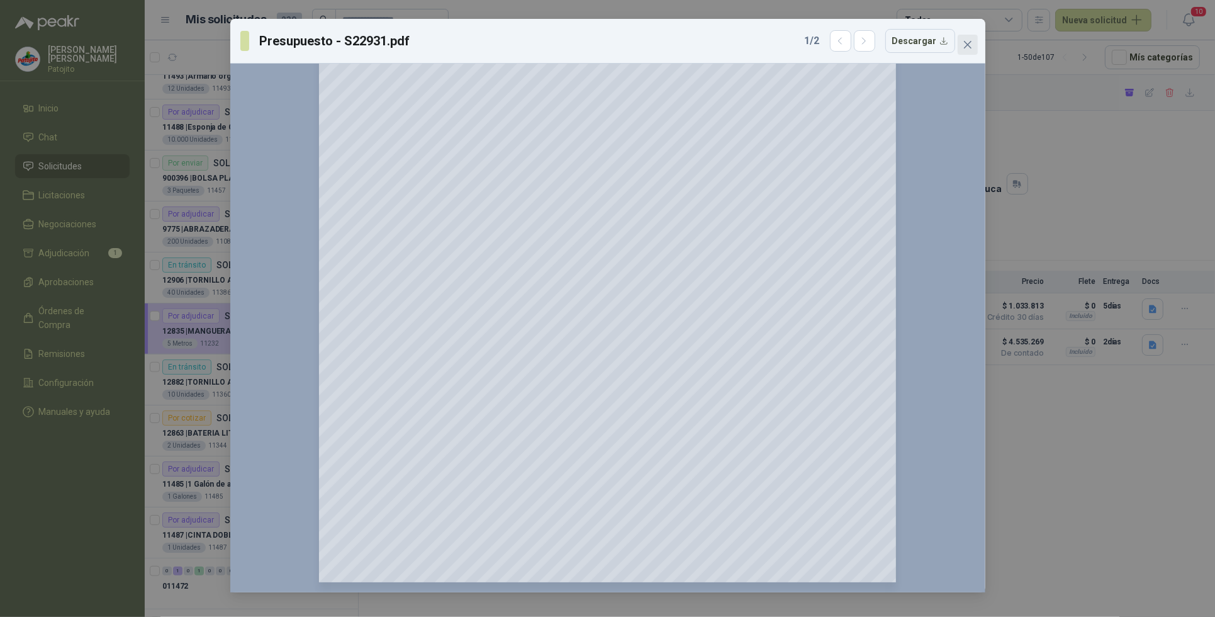
click at [974, 42] on span "Close" at bounding box center [968, 45] width 20 height 10
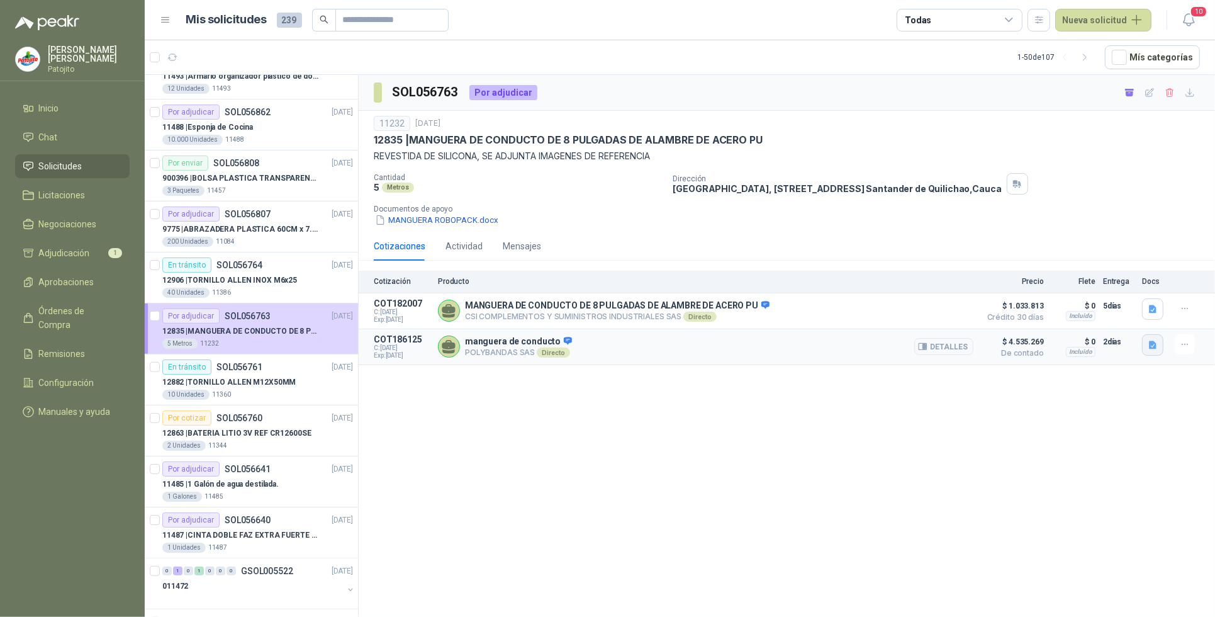
click at [1150, 349] on icon "button" at bounding box center [1153, 344] width 8 height 8
click at [1093, 316] on button "manguera roja.pdf" at bounding box center [1085, 318] width 83 height 13
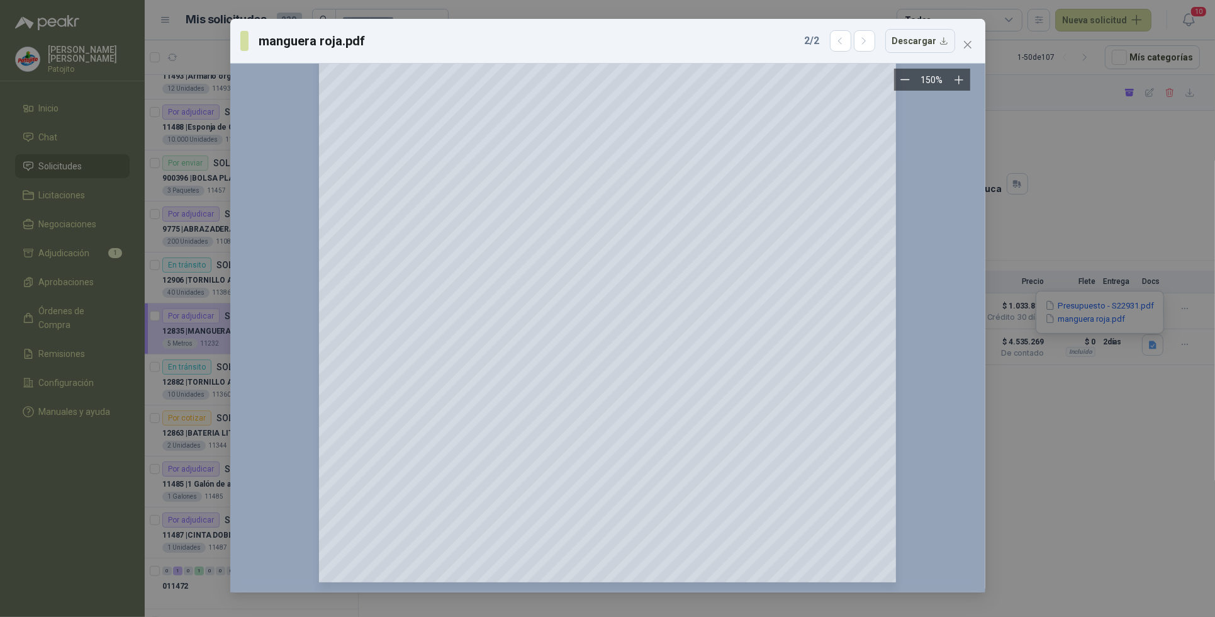
scroll to position [0, 0]
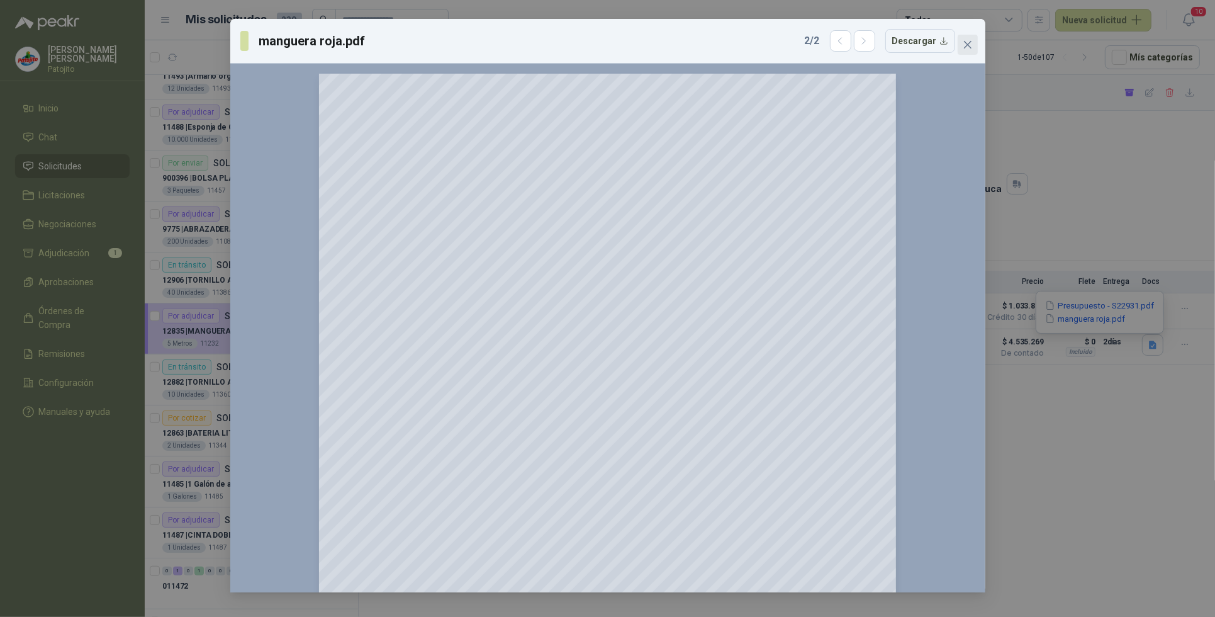
click at [973, 44] on span "Close" at bounding box center [968, 45] width 20 height 10
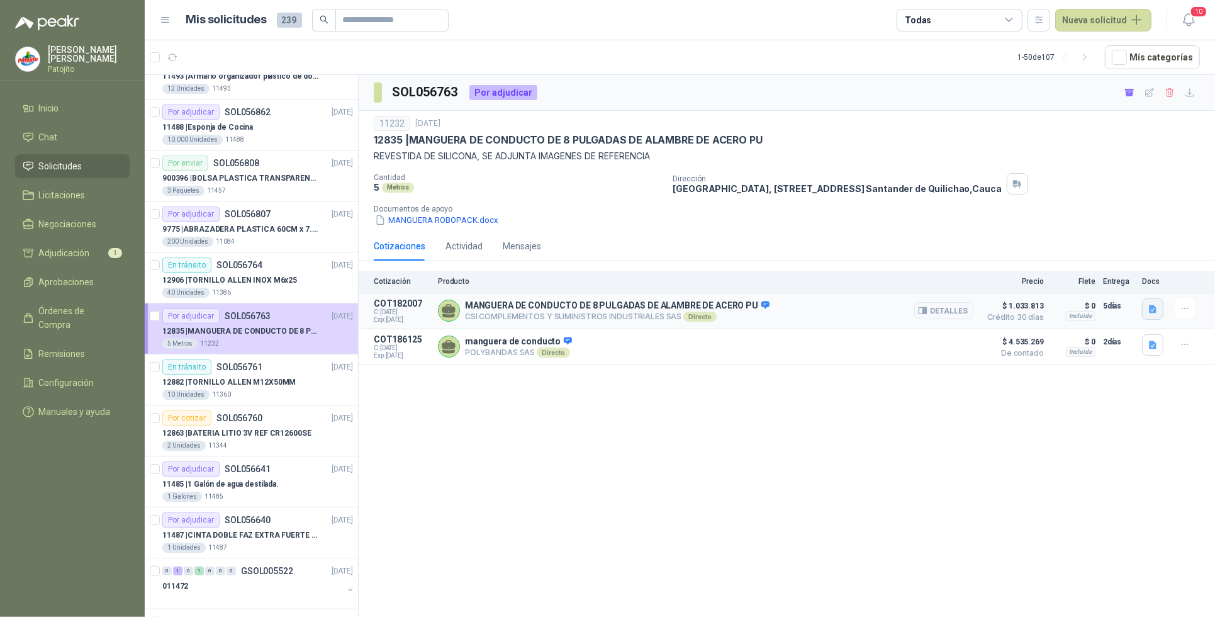
click at [1151, 307] on icon "button" at bounding box center [1153, 309] width 8 height 8
click at [1094, 281] on button "FICHA MANGUERA PASO AIRE SILICONA.pdf" at bounding box center [1065, 281] width 181 height 13
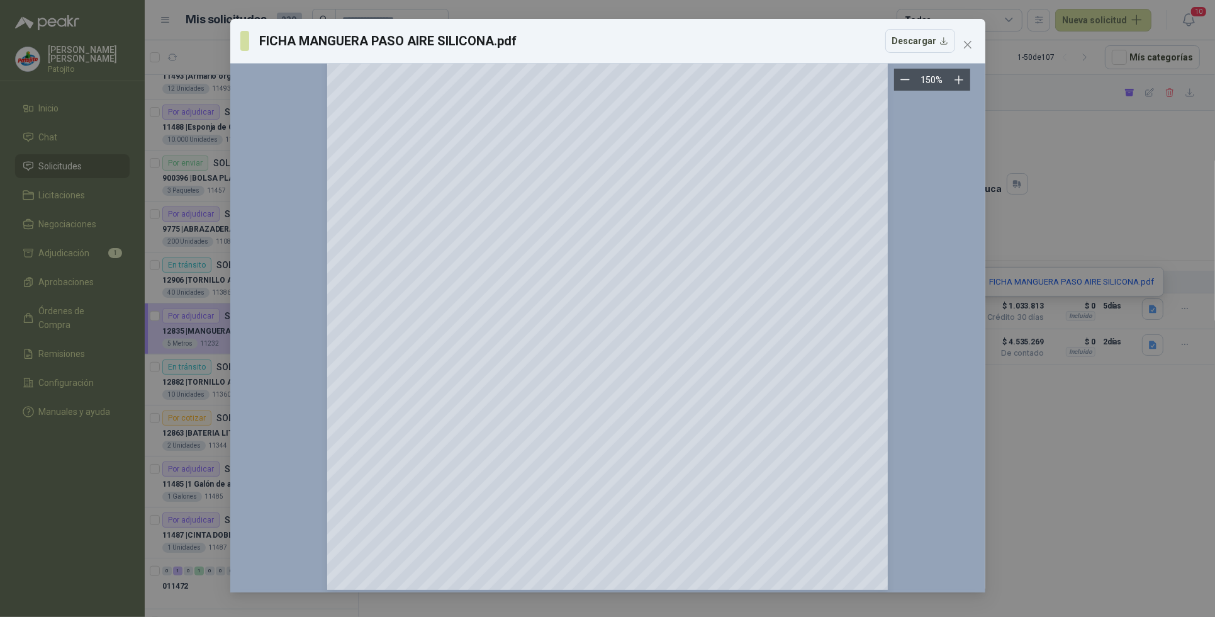
scroll to position [1089, 0]
click at [972, 41] on icon "close" at bounding box center [968, 45] width 10 height 10
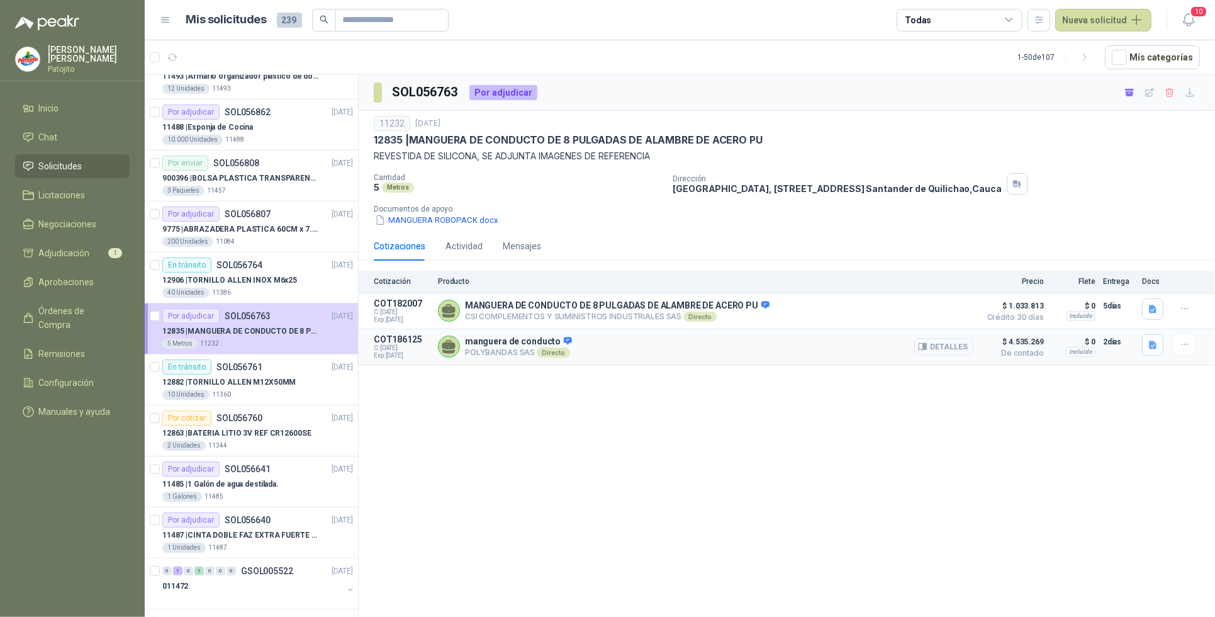
click at [956, 346] on button "Detalles" at bounding box center [943, 346] width 59 height 17
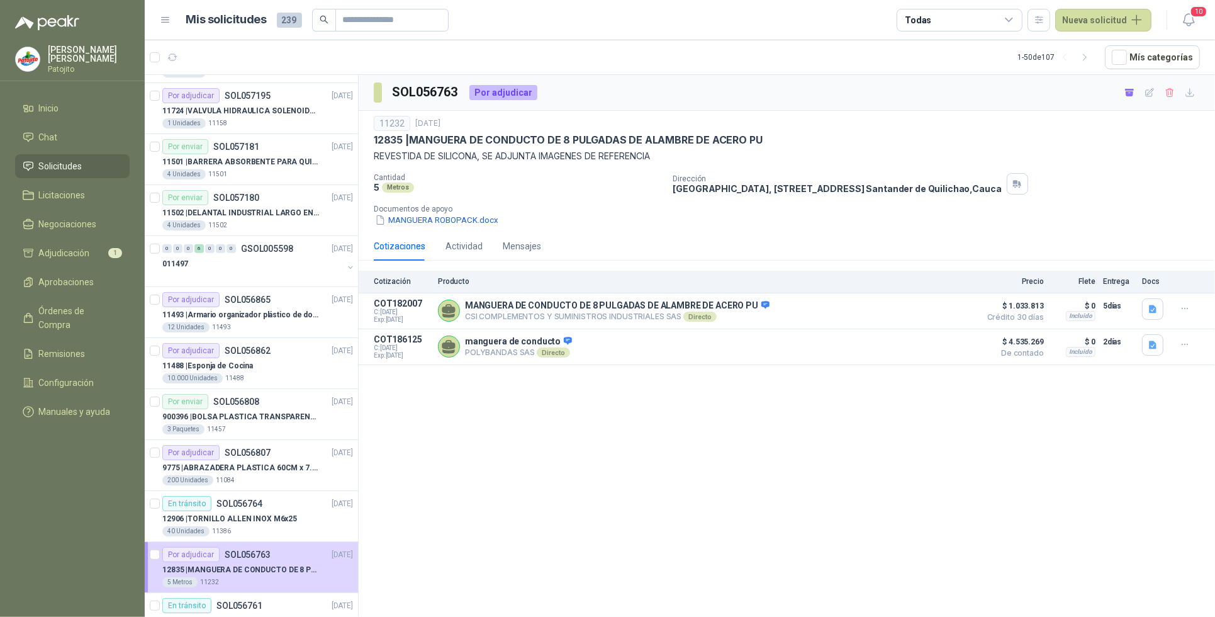
scroll to position [472, 0]
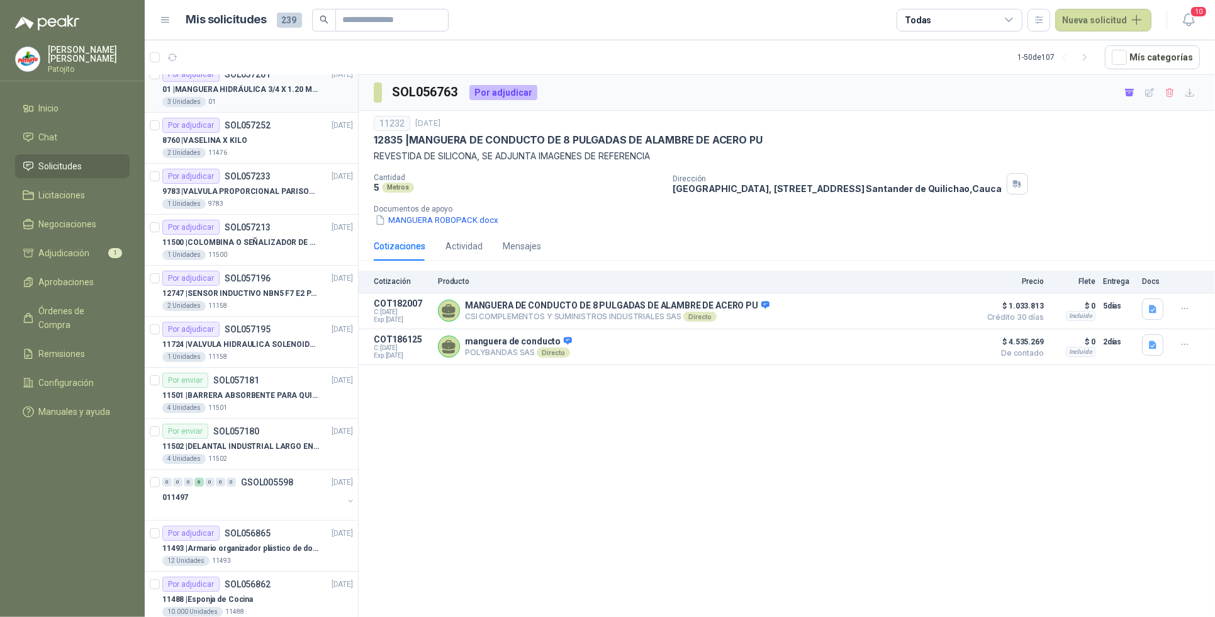
click at [257, 89] on p "01 | MANGUERA HIDRÁULICA 3/4 X 1.20 METROS DE LONGITUD HR-HR-ACOPLADA" at bounding box center [240, 90] width 157 height 12
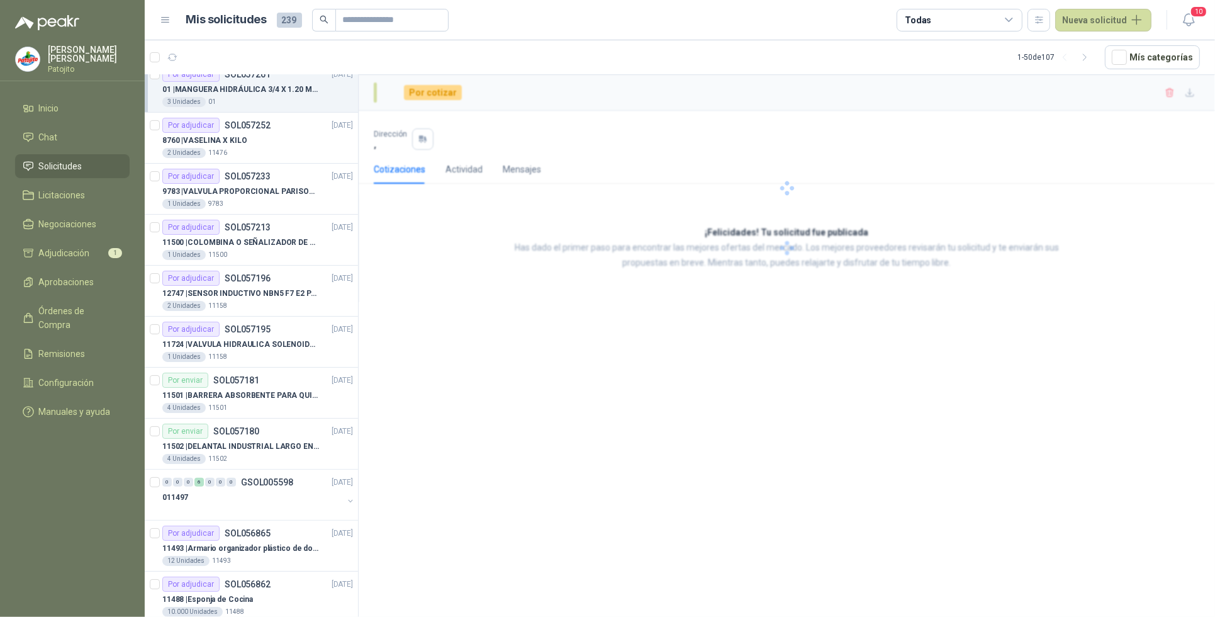
click at [257, 89] on p "01 | MANGUERA HIDRÁULICA 3/4 X 1.20 METROS DE LONGITUD HR-HR-ACOPLADA" at bounding box center [240, 90] width 157 height 12
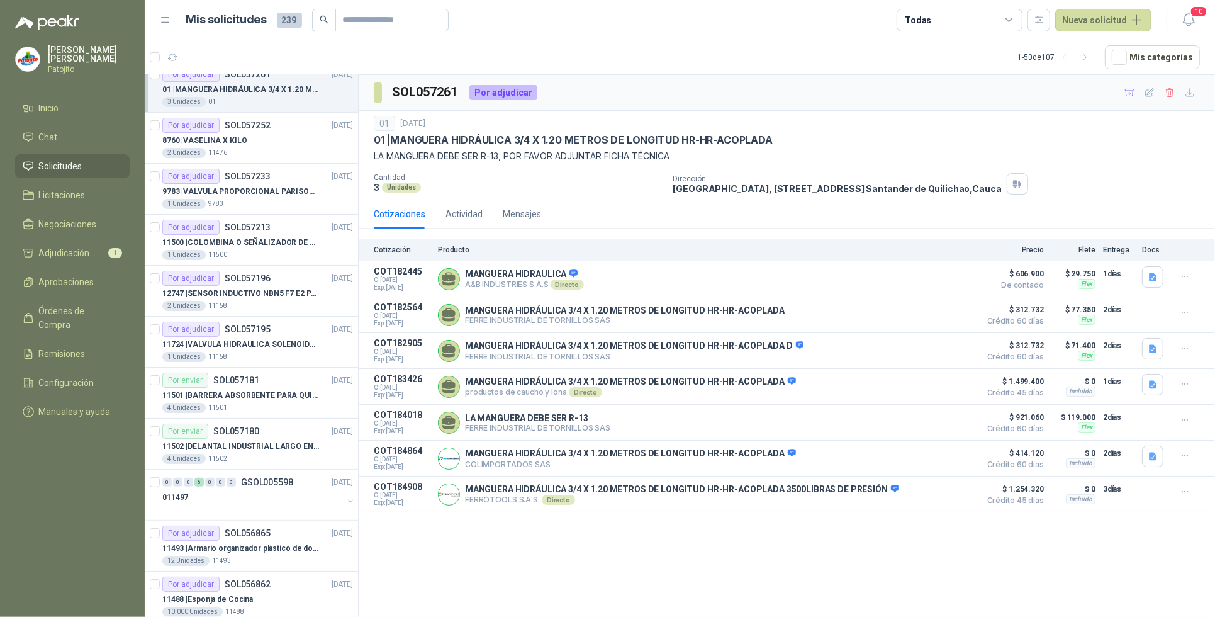
click at [583, 589] on div "SOL057261 Por adjudicar 01 [DATE] 01 | MANGUERA HIDRÁULICA 3/4 X 1.20 METROS DE…" at bounding box center [787, 348] width 856 height 546
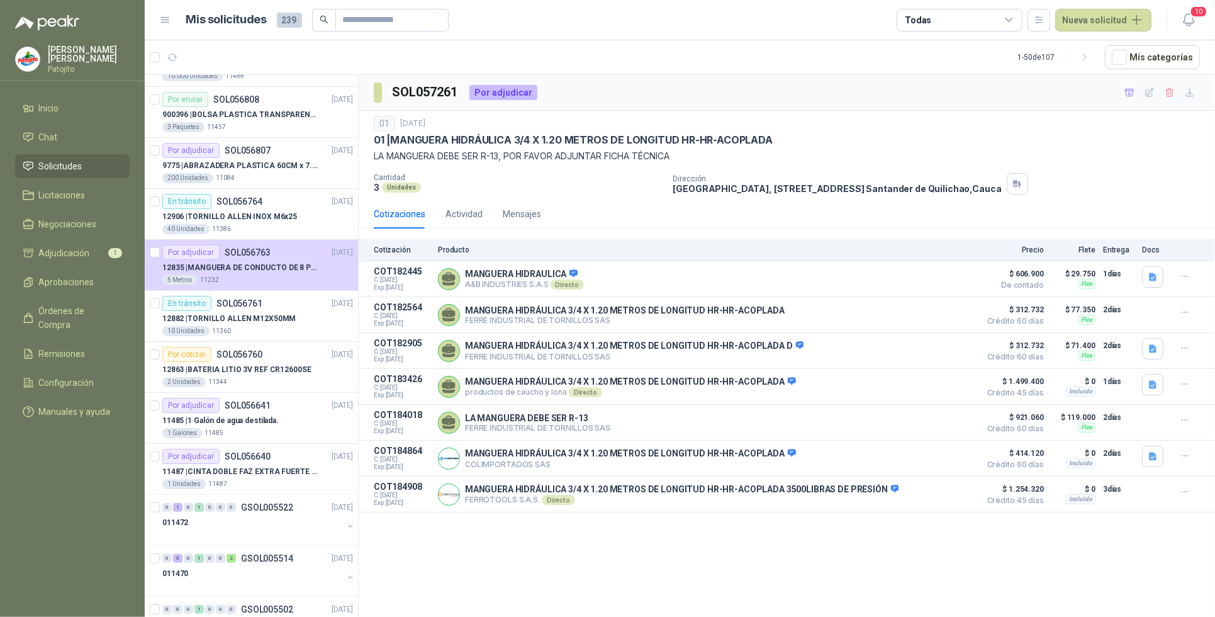
scroll to position [1022, 0]
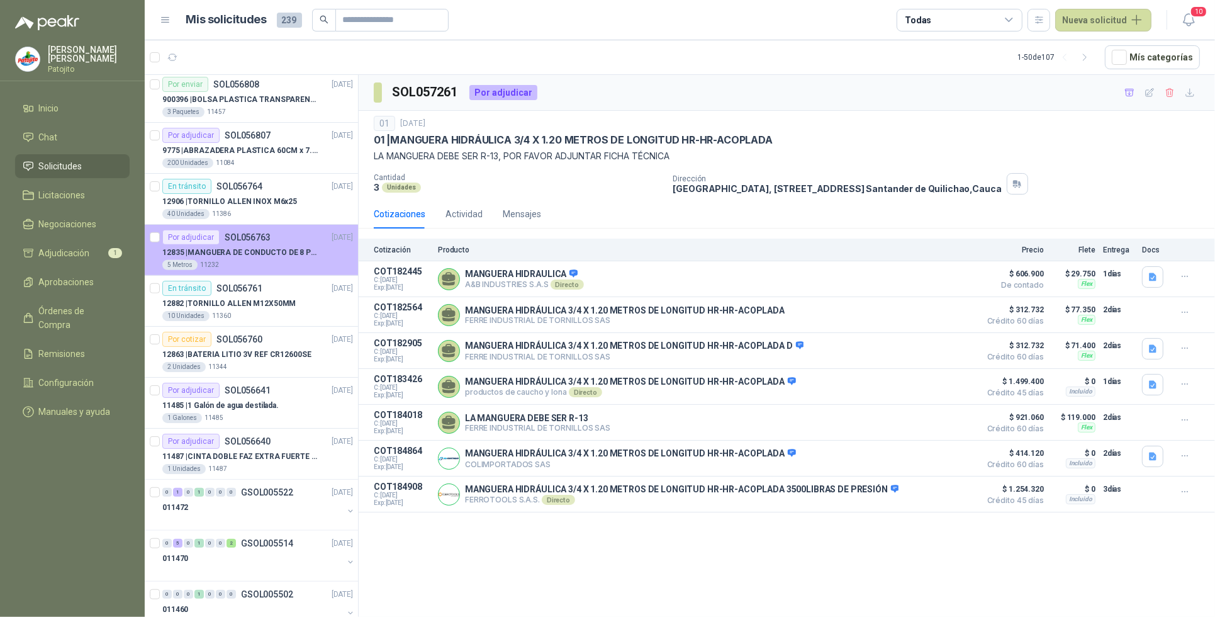
click at [294, 259] on p "12835 | MANGUERA DE CONDUCTO DE 8 PULGADAS DE ALAMBRE [PERSON_NAME] PU" at bounding box center [240, 253] width 157 height 12
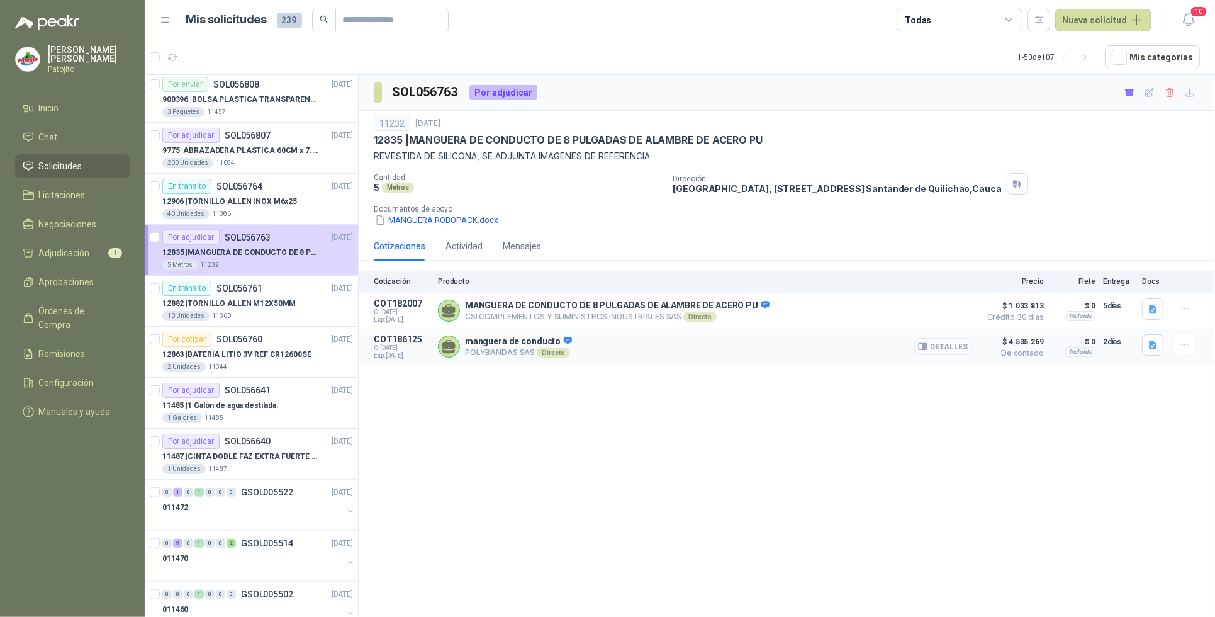
click at [955, 353] on button "Detalles" at bounding box center [943, 346] width 59 height 17
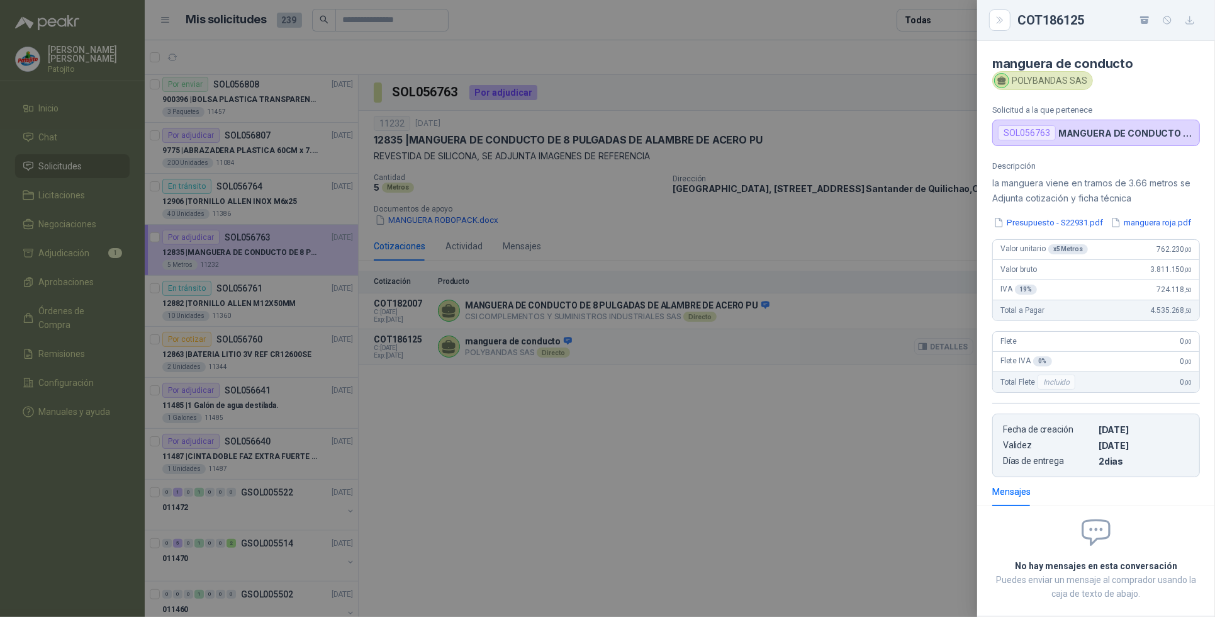
scroll to position [85, 0]
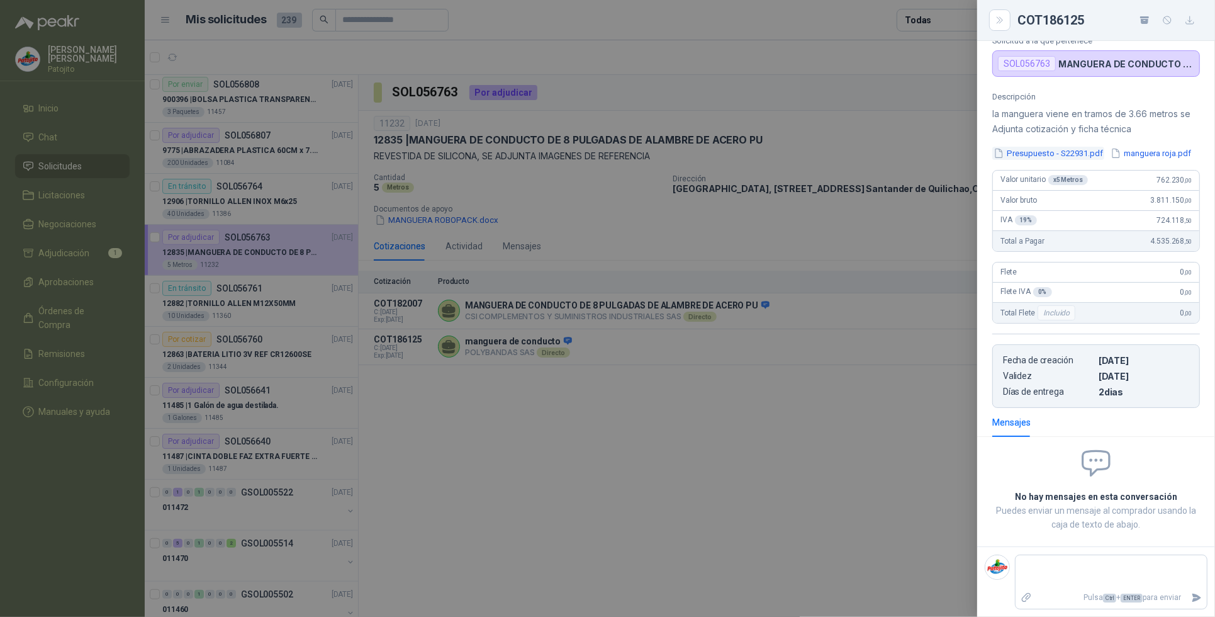
click at [1052, 147] on button "Presupuesto - S22931.pdf" at bounding box center [1048, 153] width 112 height 13
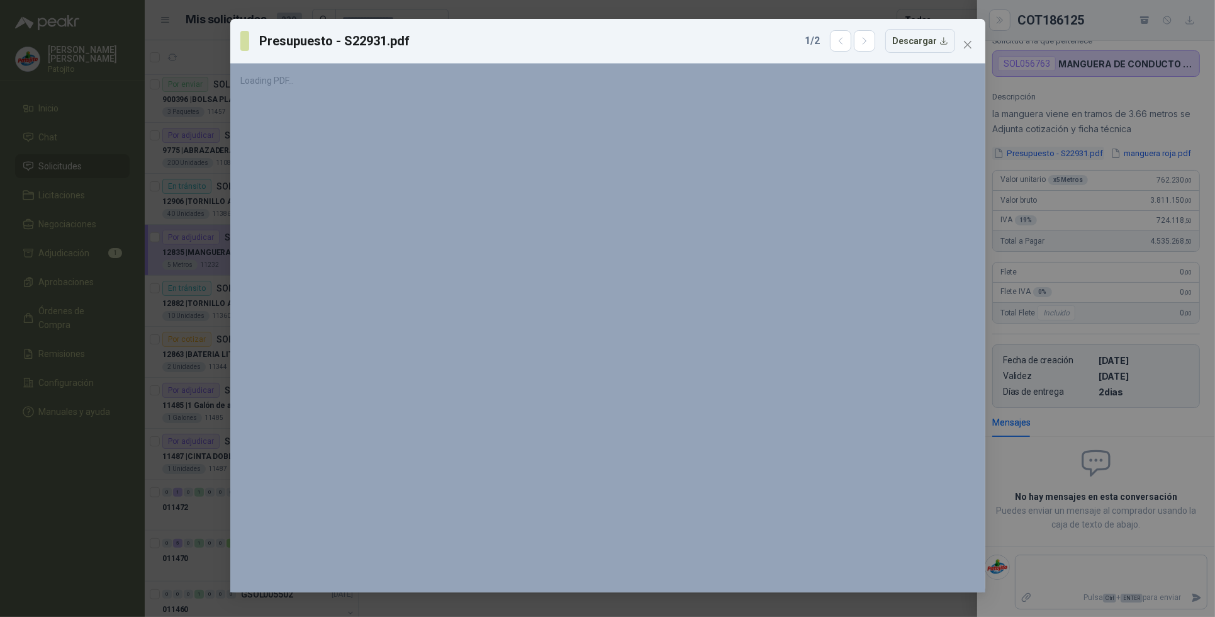
click at [1052, 140] on div "Presupuesto - S22931.pdf 1 / 2 Descargar Loading PDF… 150 %" at bounding box center [607, 308] width 1215 height 617
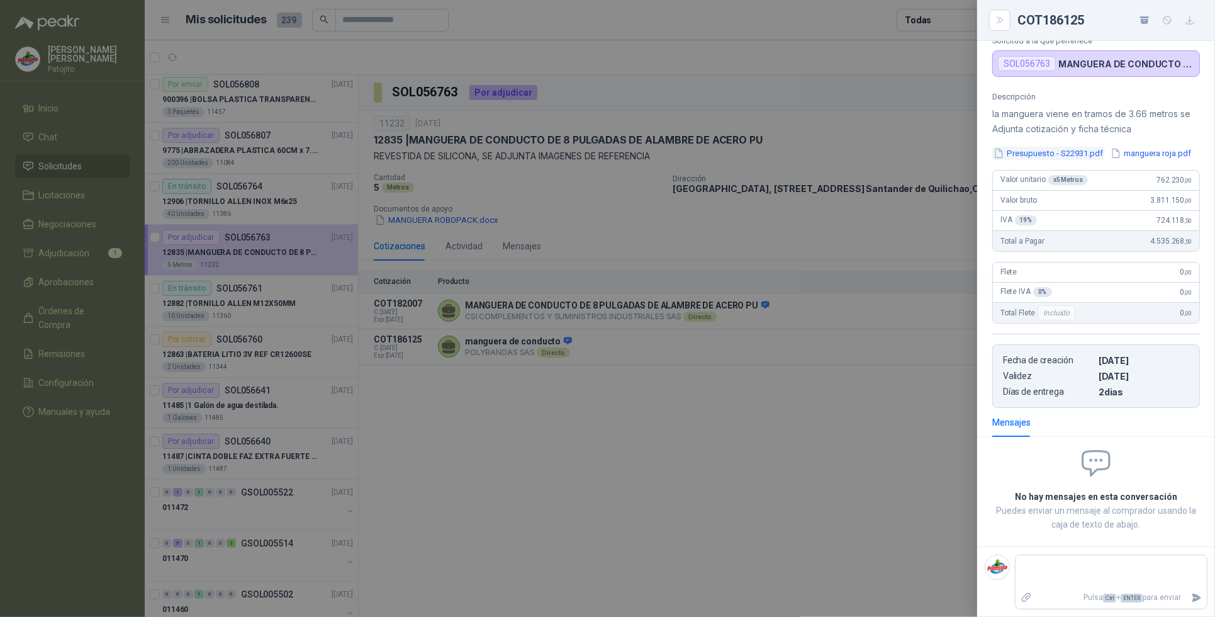
click at [1052, 147] on button "Presupuesto - S22931.pdf" at bounding box center [1048, 153] width 112 height 13
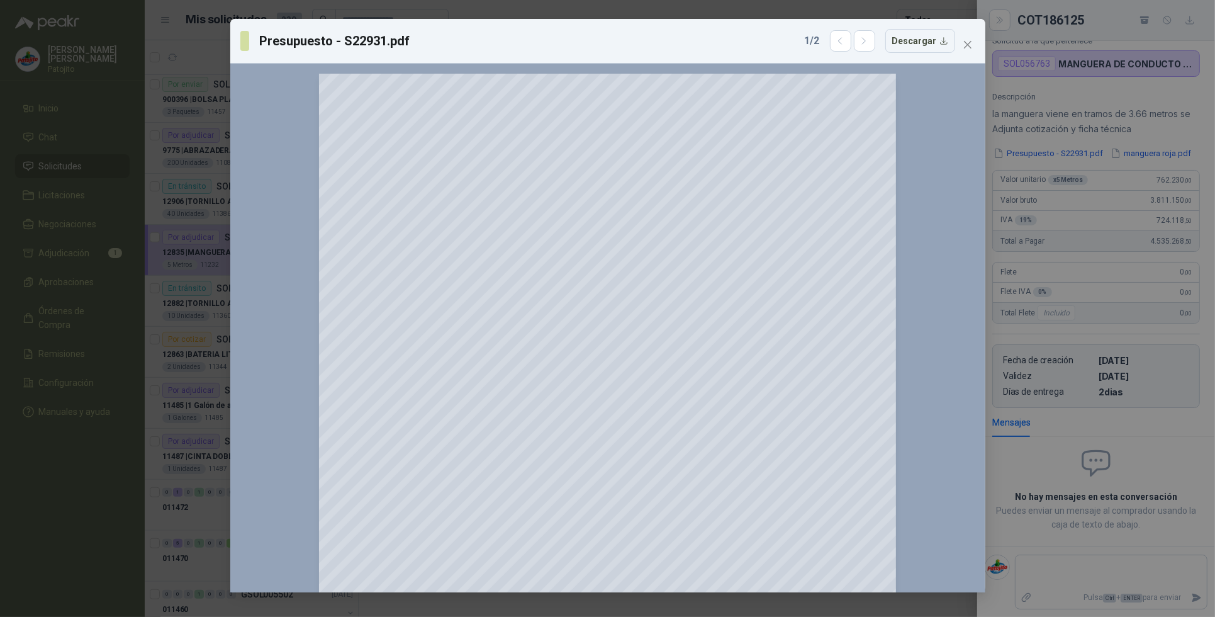
click at [1151, 69] on div "Presupuesto - S22931.pdf 1 / 2 Descargar 150 %" at bounding box center [607, 308] width 1215 height 617
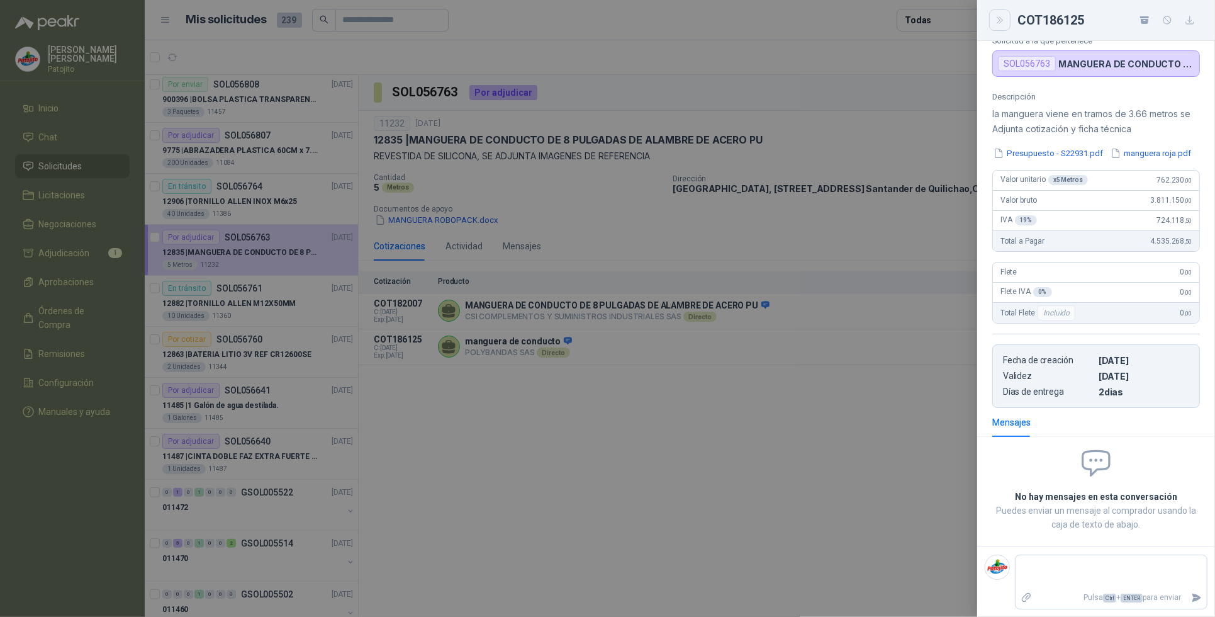
click at [1000, 16] on icon "Close" at bounding box center [1000, 20] width 11 height 11
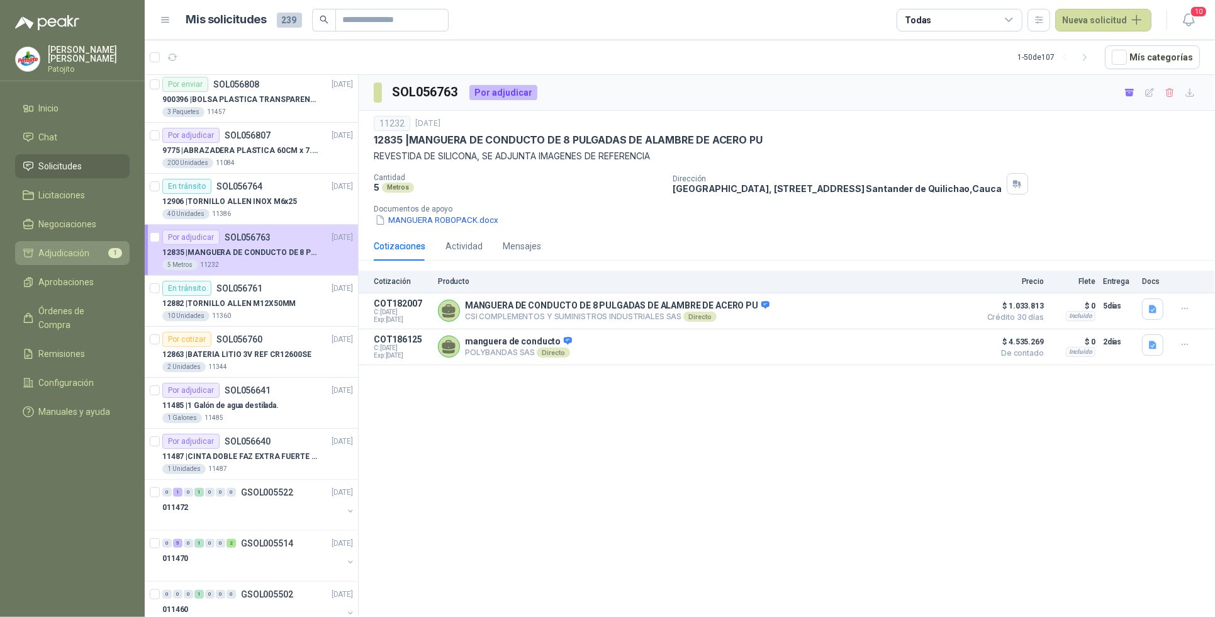
click at [104, 257] on li "Adjudicación 1" at bounding box center [72, 253] width 99 height 14
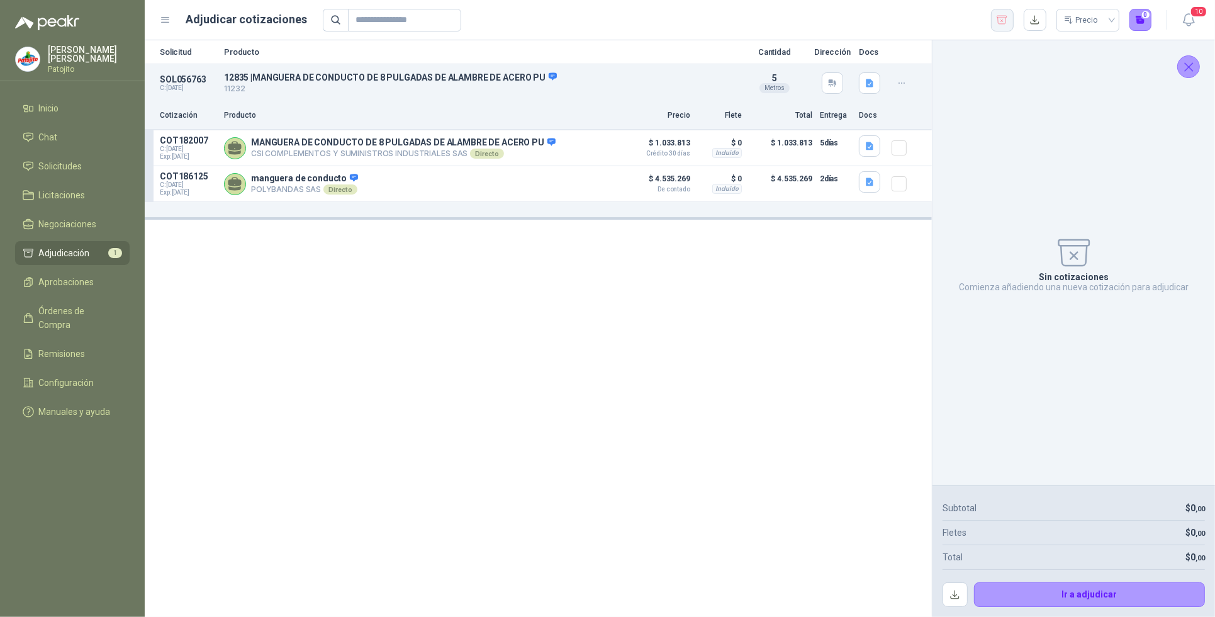
click at [999, 20] on icon "button" at bounding box center [1002, 20] width 12 height 13
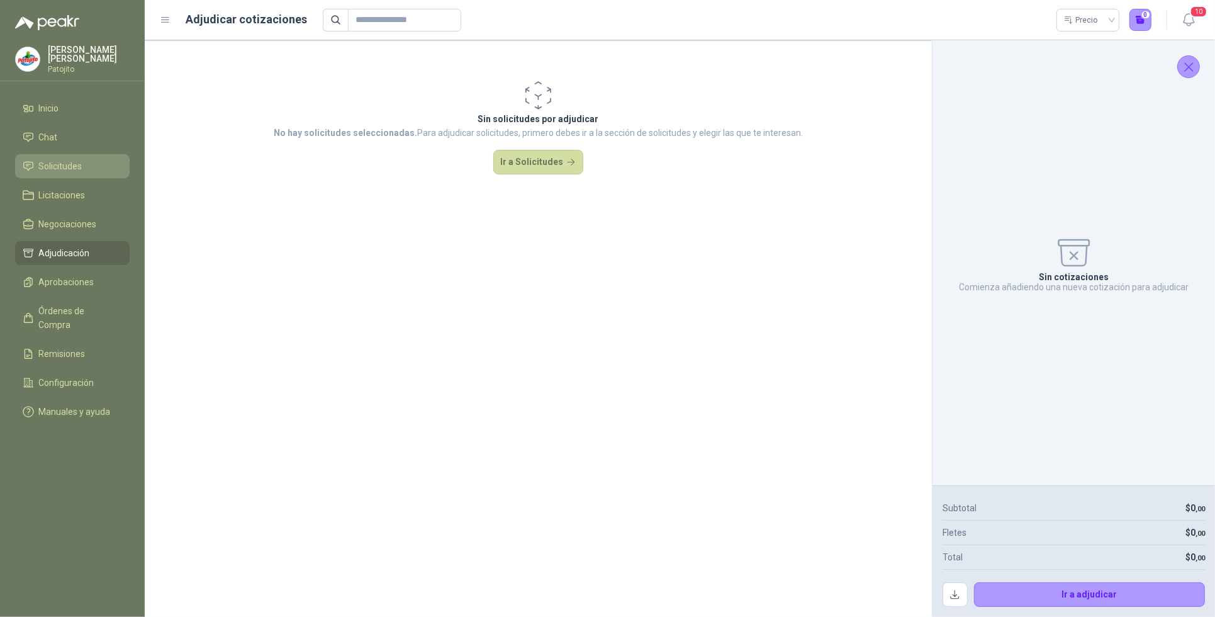
click at [76, 162] on span "Solicitudes" at bounding box center [60, 166] width 43 height 14
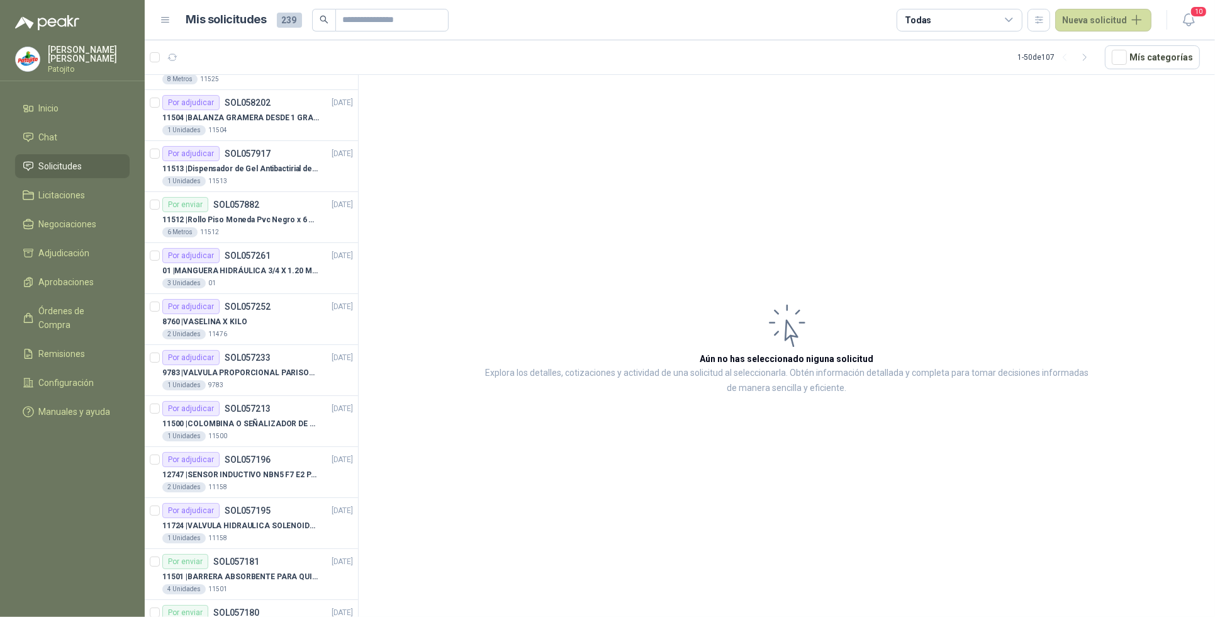
scroll to position [315, 0]
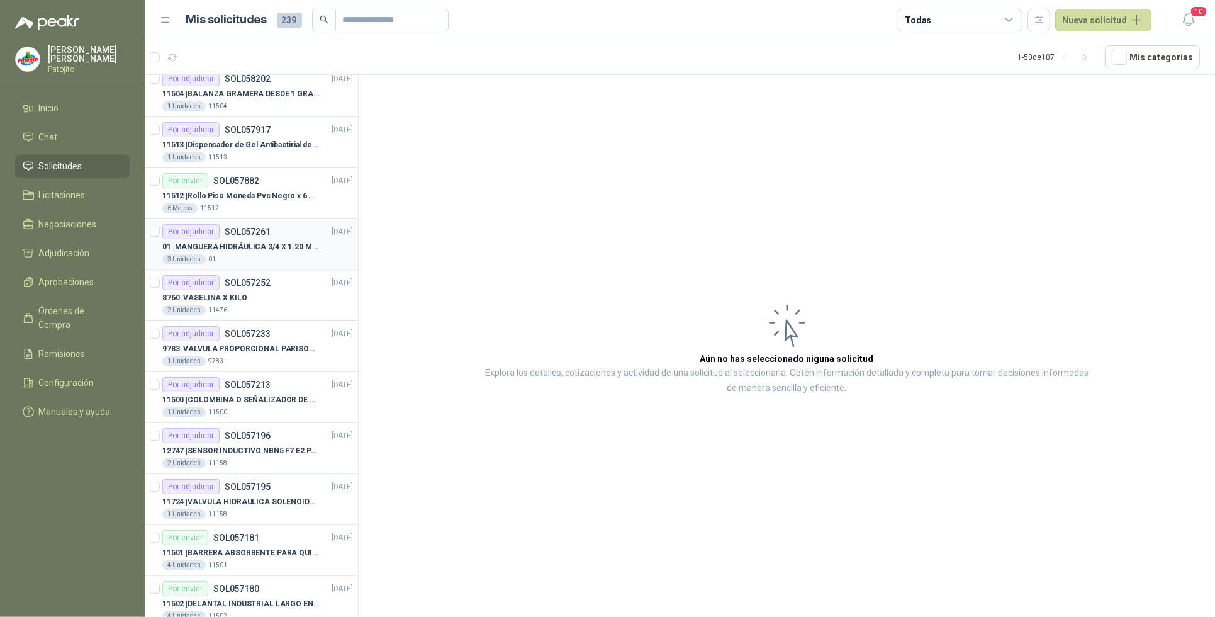
click at [146, 228] on article "Por adjudicar SOL057261 [DATE] 01 | MANGUERA HIDRÁULICA 3/4 X 1.20 METROS DE LO…" at bounding box center [251, 244] width 213 height 51
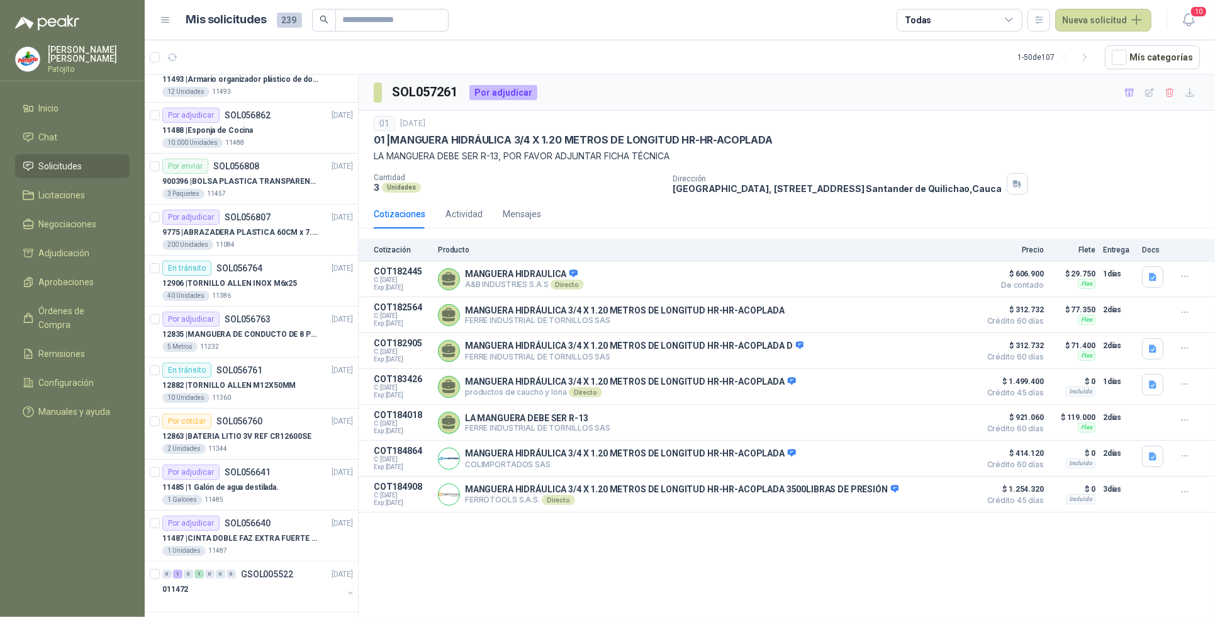
scroll to position [944, 0]
click at [227, 57] on icon "button" at bounding box center [228, 57] width 11 height 11
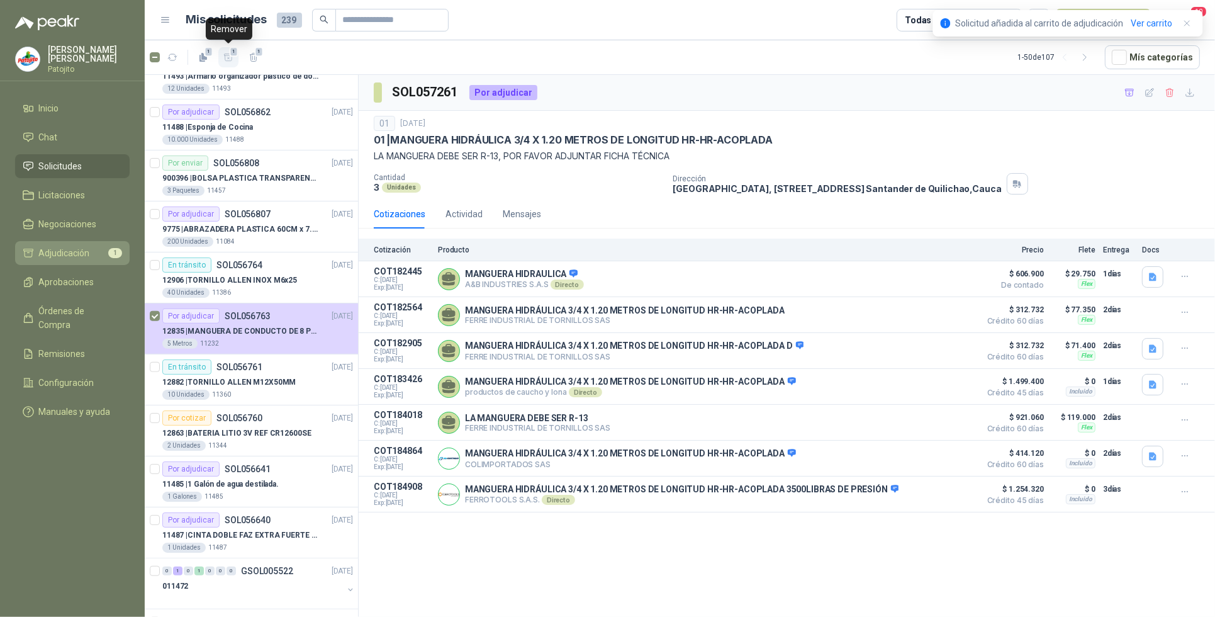
click at [104, 249] on li "Adjudicación 1" at bounding box center [72, 253] width 99 height 14
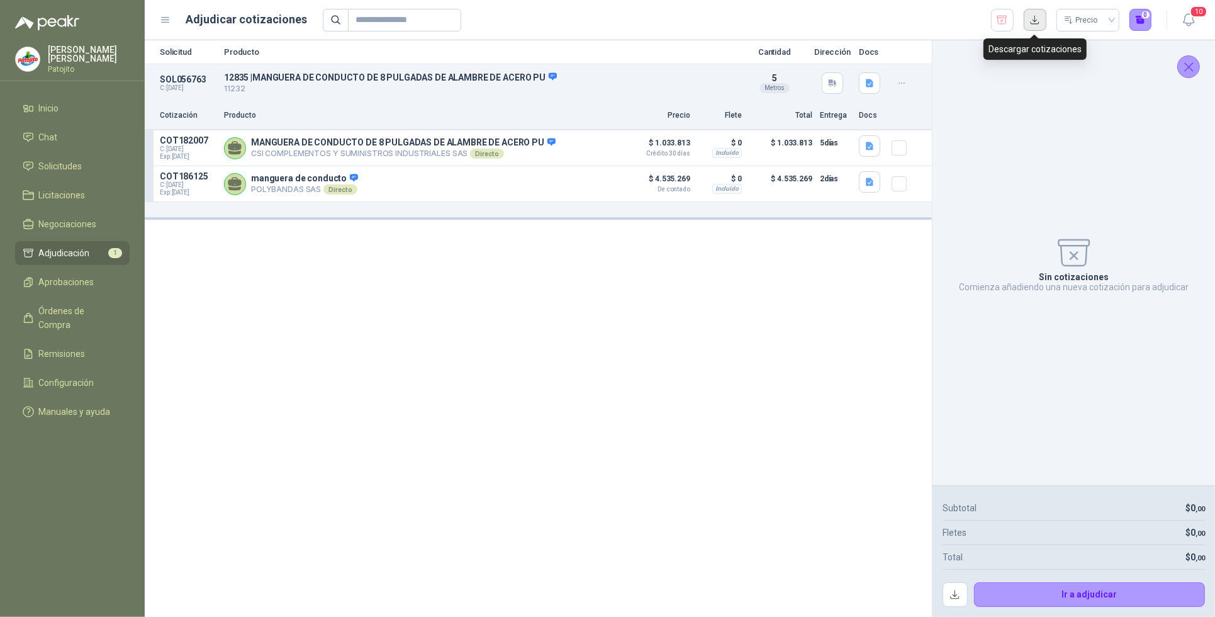
click at [1032, 19] on button "button" at bounding box center [1035, 20] width 23 height 23
click at [870, 181] on icon "button" at bounding box center [870, 182] width 8 height 8
click at [818, 142] on button "Presupuesto - S22931.pdf" at bounding box center [817, 141] width 112 height 13
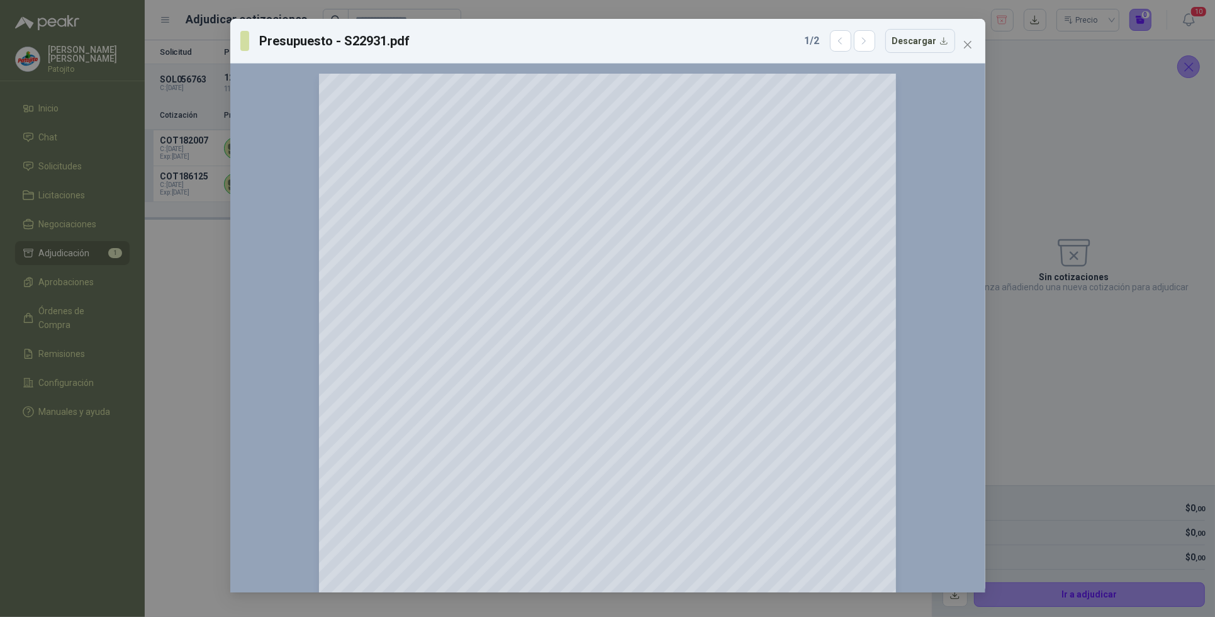
click at [1099, 127] on div "Presupuesto - S22931.pdf 1 / 2 Descargar 150 %" at bounding box center [607, 308] width 1215 height 617
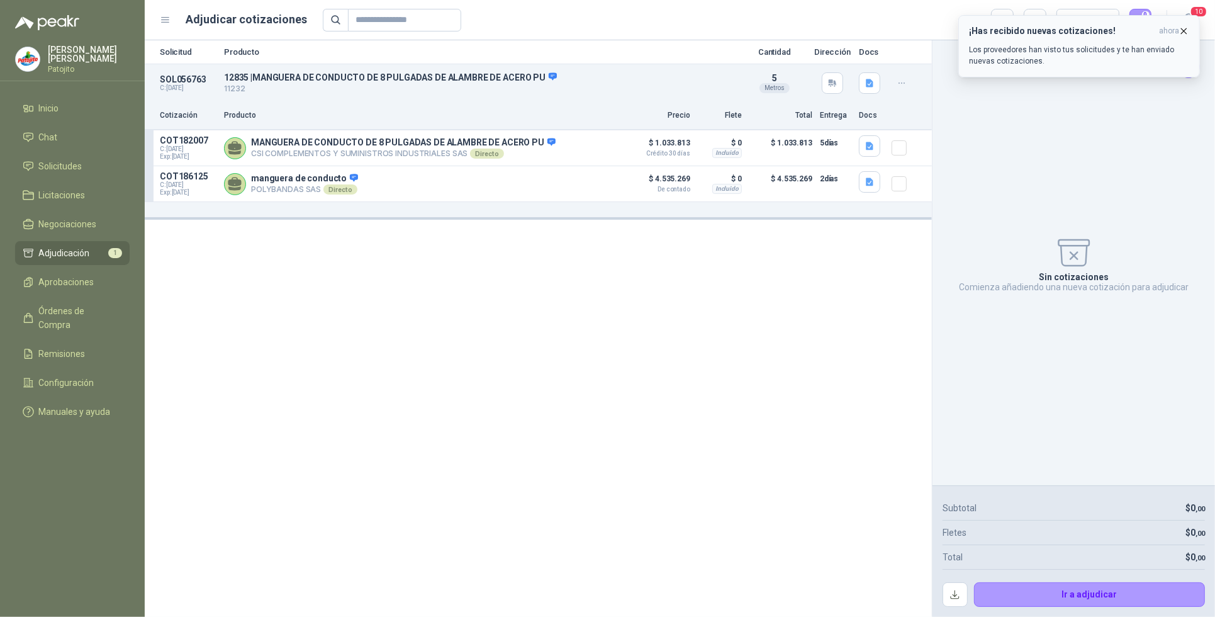
click at [1183, 30] on icon "button" at bounding box center [1184, 30] width 5 height 5
click at [1191, 16] on span "10" at bounding box center [1199, 12] width 18 height 12
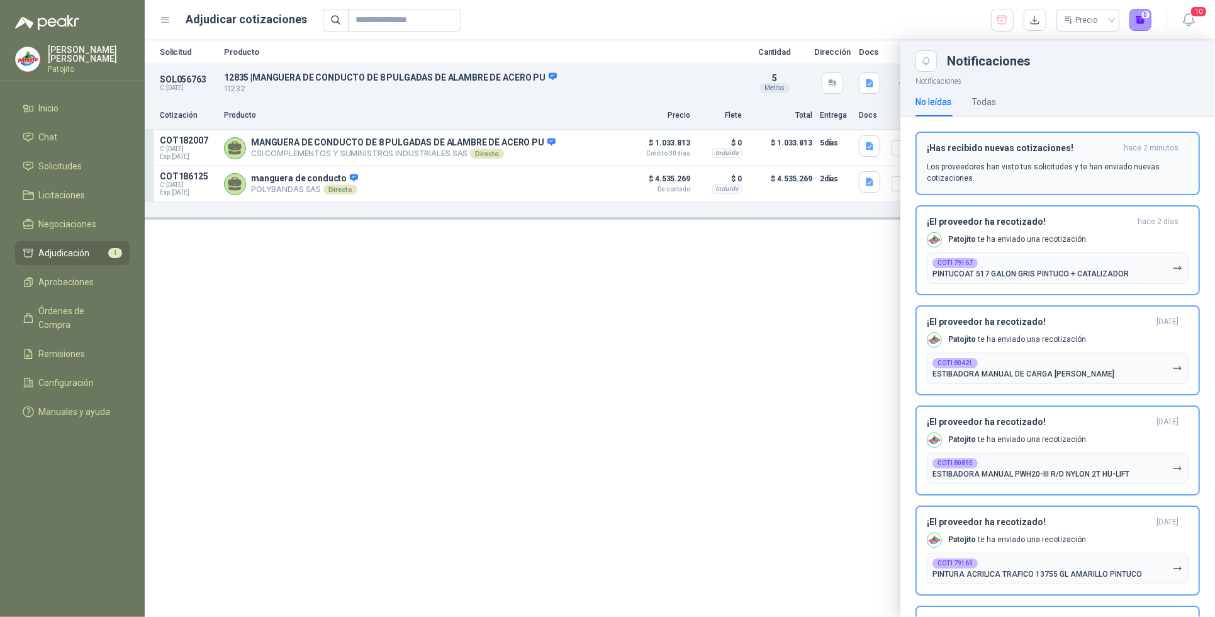
click at [1139, 134] on button "¡Has recibido nuevas cotizaciones! hace 2 minutos Los proveedores han visto tus…" at bounding box center [1057, 163] width 284 height 64
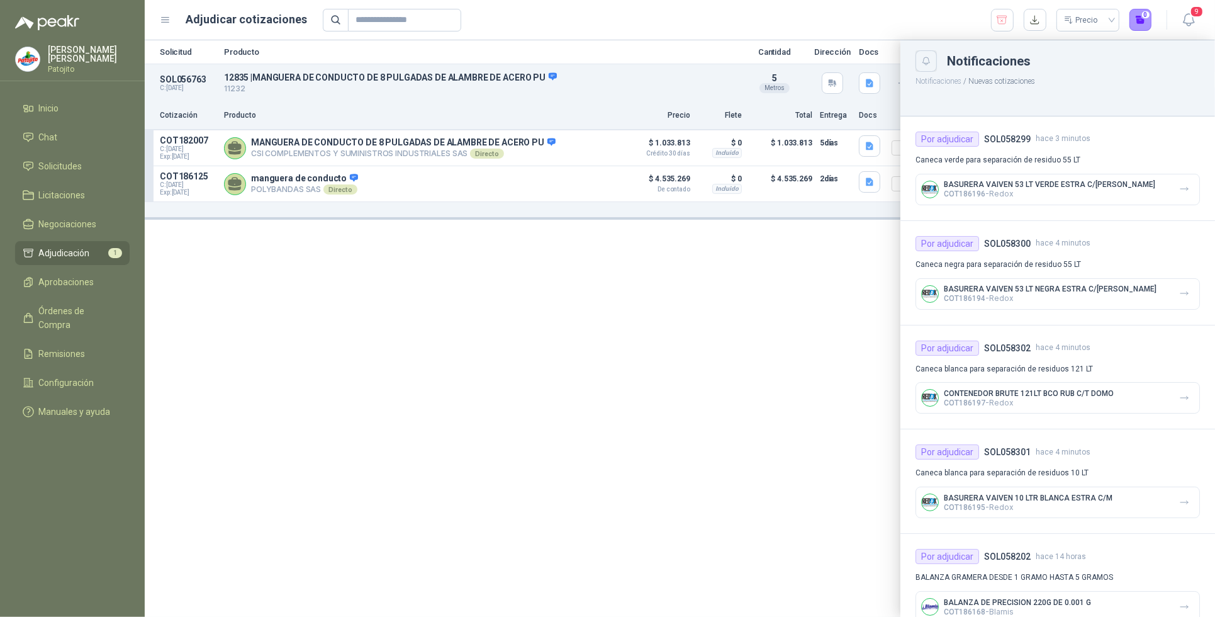
click at [927, 60] on icon "Close" at bounding box center [926, 61] width 11 height 11
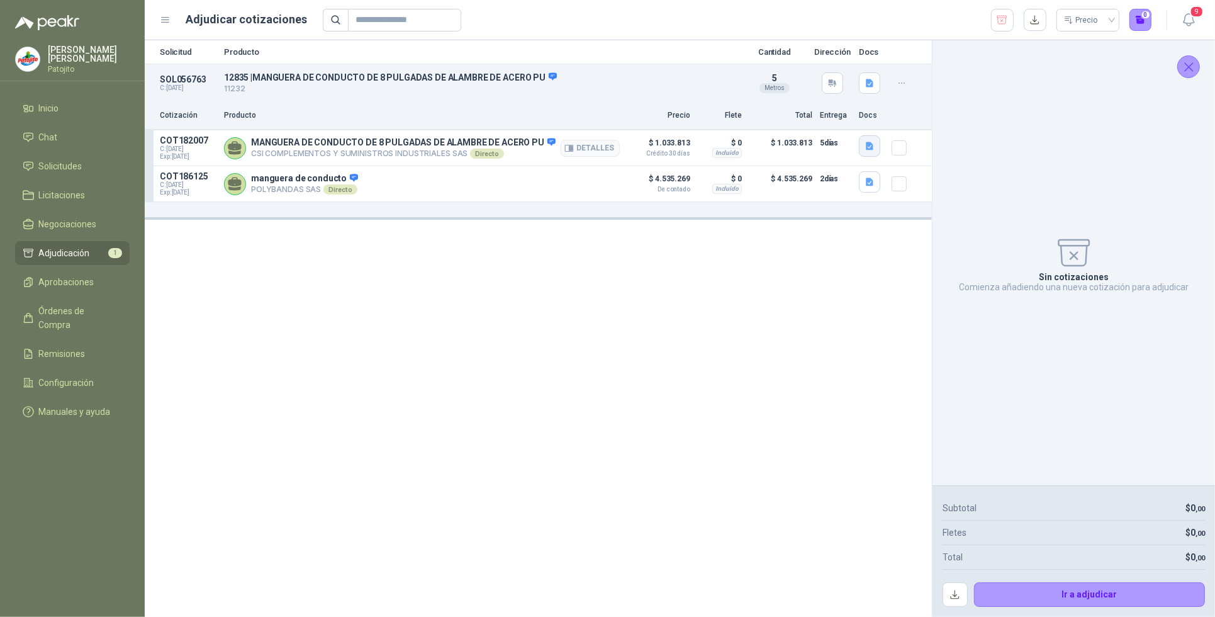
click at [870, 149] on icon "button" at bounding box center [870, 146] width 8 height 8
click at [793, 120] on button "FICHA MANGUERA PASO AIRE SILICONA.pdf" at bounding box center [782, 117] width 181 height 13
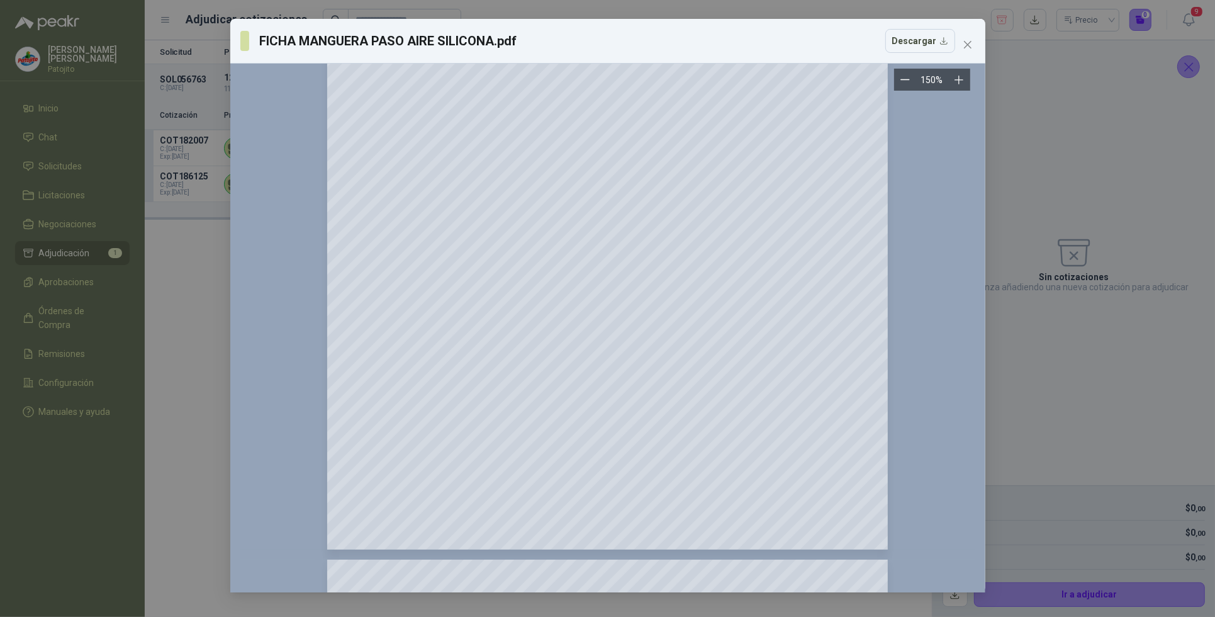
scroll to position [79, 0]
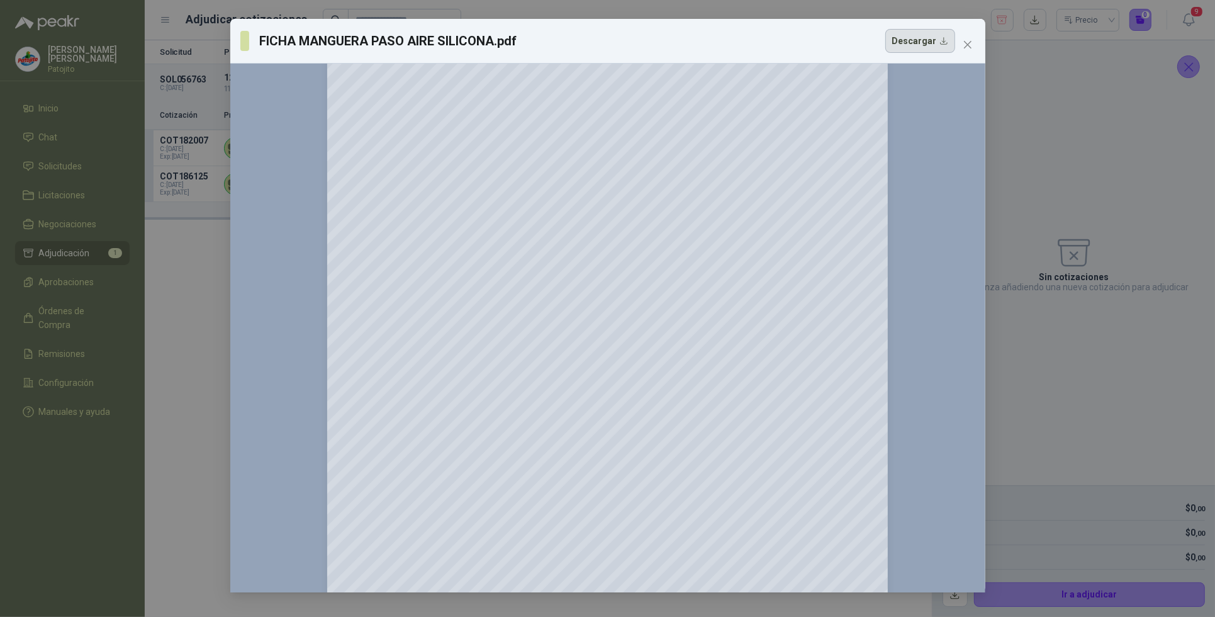
click at [944, 42] on button "Descargar" at bounding box center [920, 41] width 70 height 24
drag, startPoint x: 167, startPoint y: 294, endPoint x: 186, endPoint y: 296, distance: 19.0
click at [168, 294] on div "FICHA MANGUERA PASO AIRE SILICONA.pdf Descargar 150 %" at bounding box center [607, 308] width 1215 height 617
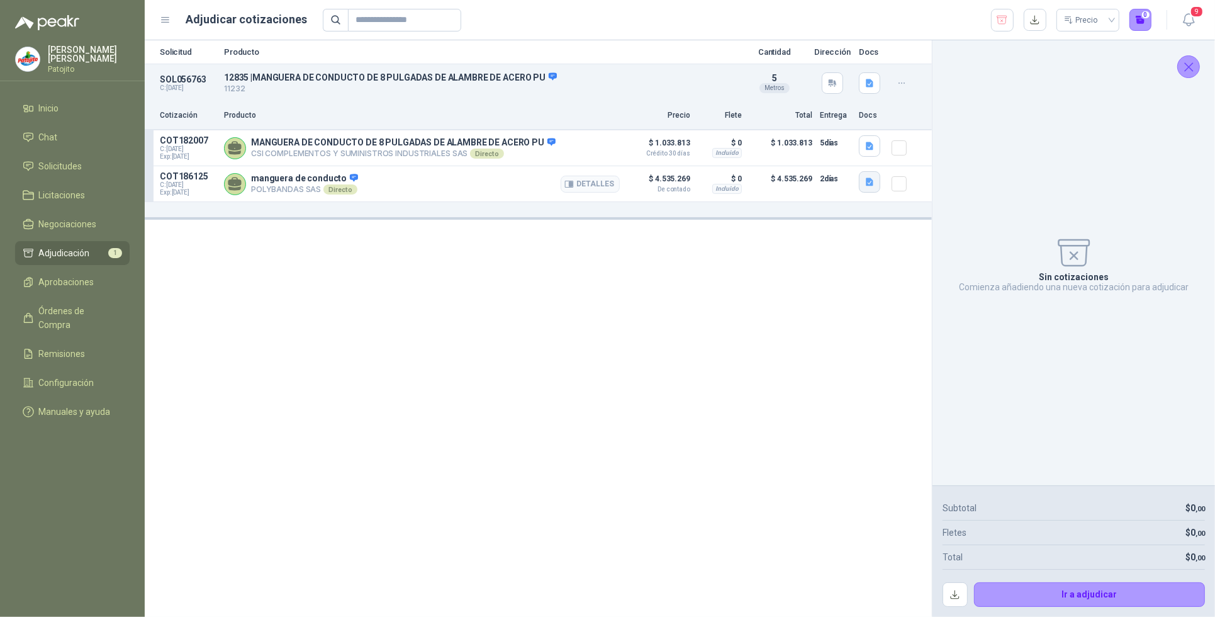
click at [873, 181] on icon "button" at bounding box center [869, 182] width 11 height 11
click at [822, 155] on button "manguera roja.pdf" at bounding box center [802, 154] width 83 height 13
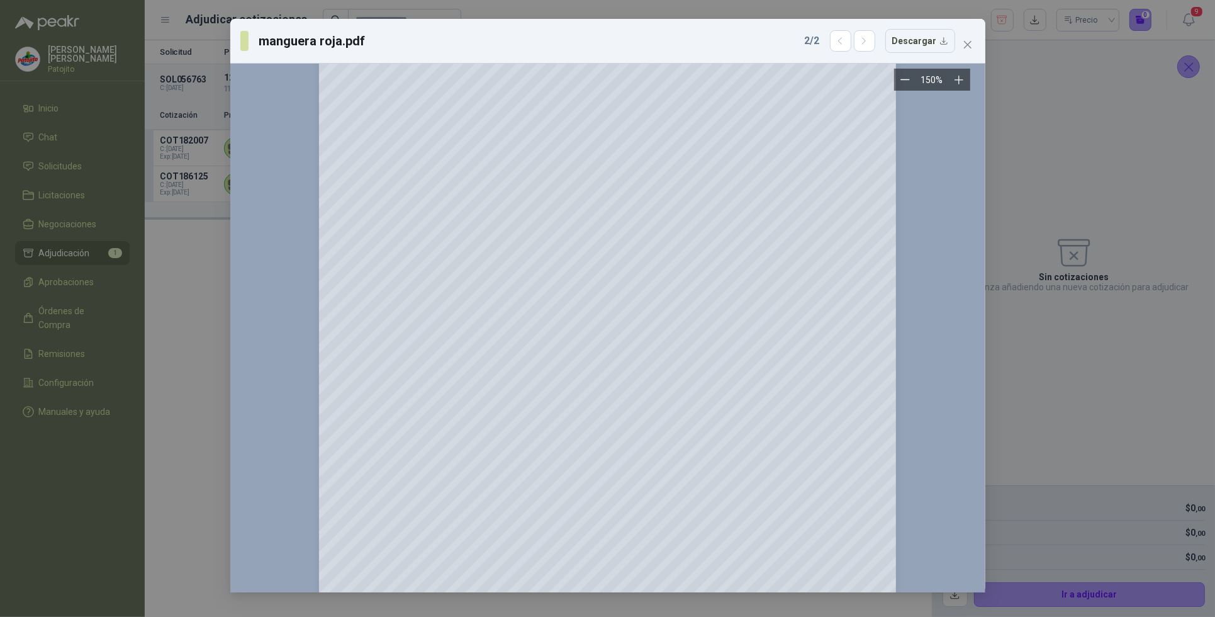
scroll to position [0, 0]
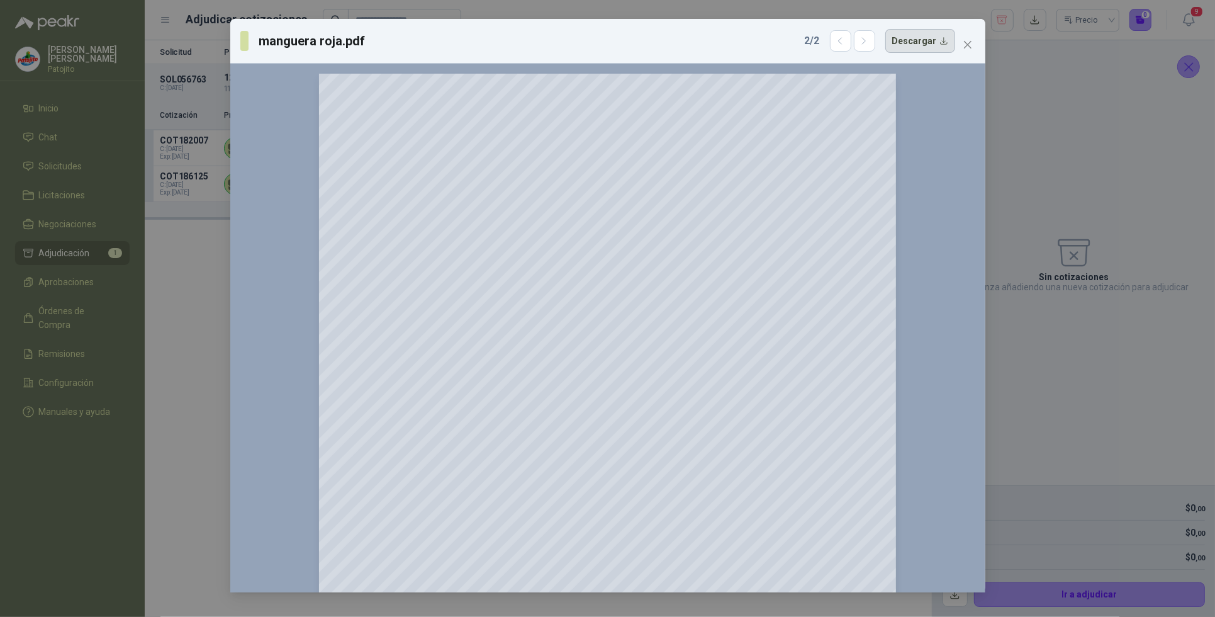
click at [917, 42] on button "Descargar" at bounding box center [920, 41] width 70 height 24
click at [923, 301] on div at bounding box center [607, 447] width 735 height 747
